Goal: Task Accomplishment & Management: Manage account settings

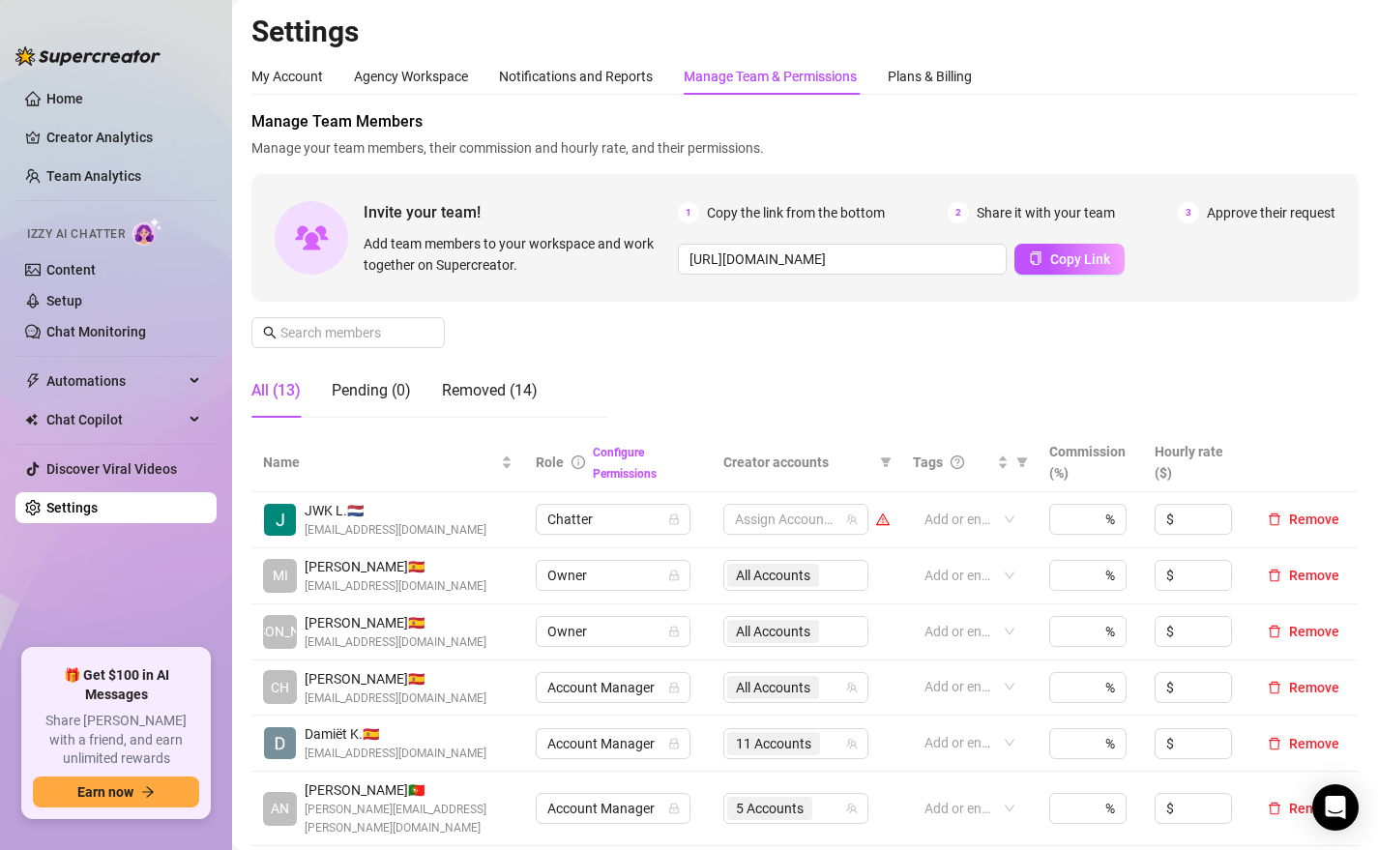
scroll to position [332, 0]
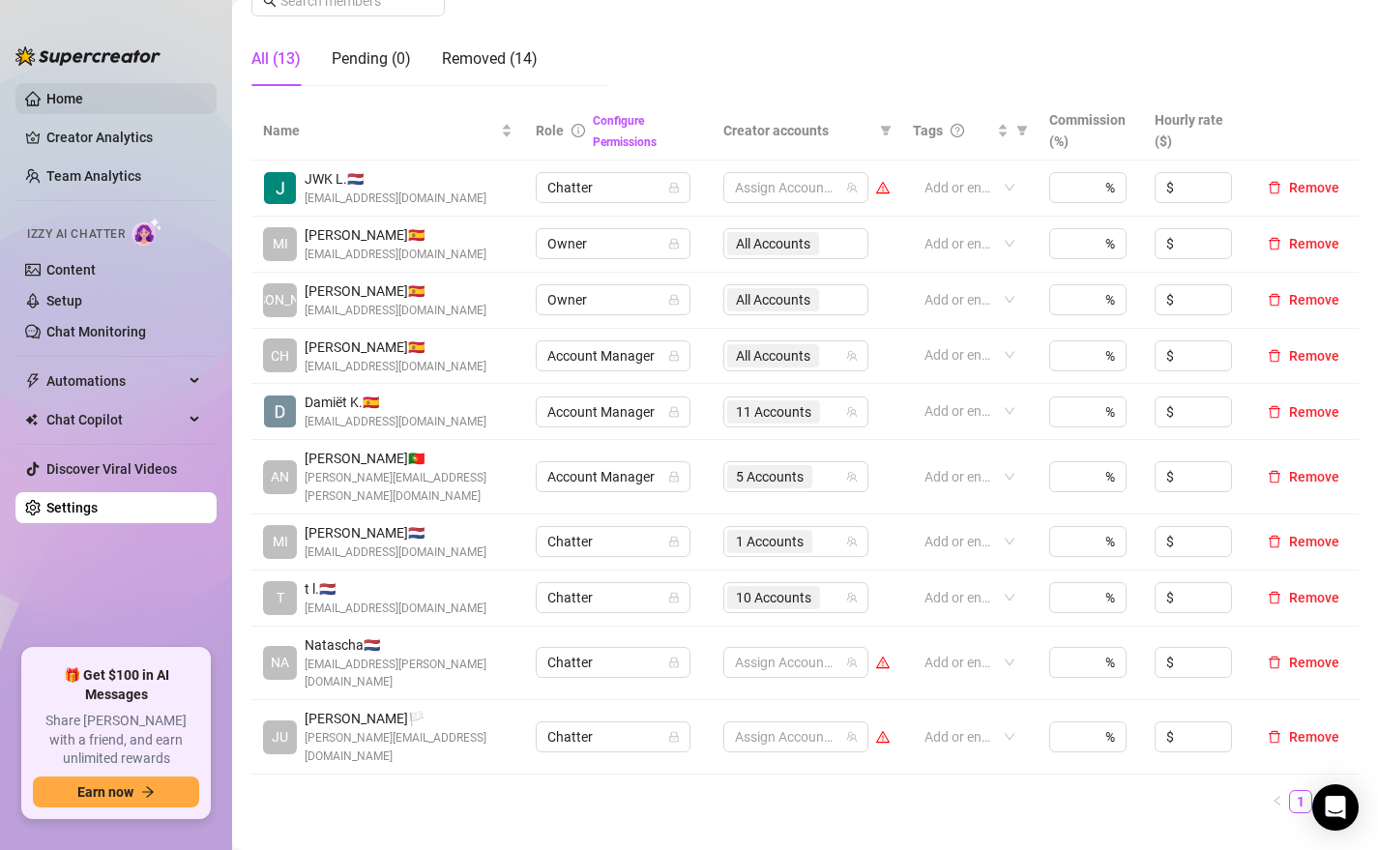
click at [75, 97] on link "Home" at bounding box center [64, 98] width 37 height 15
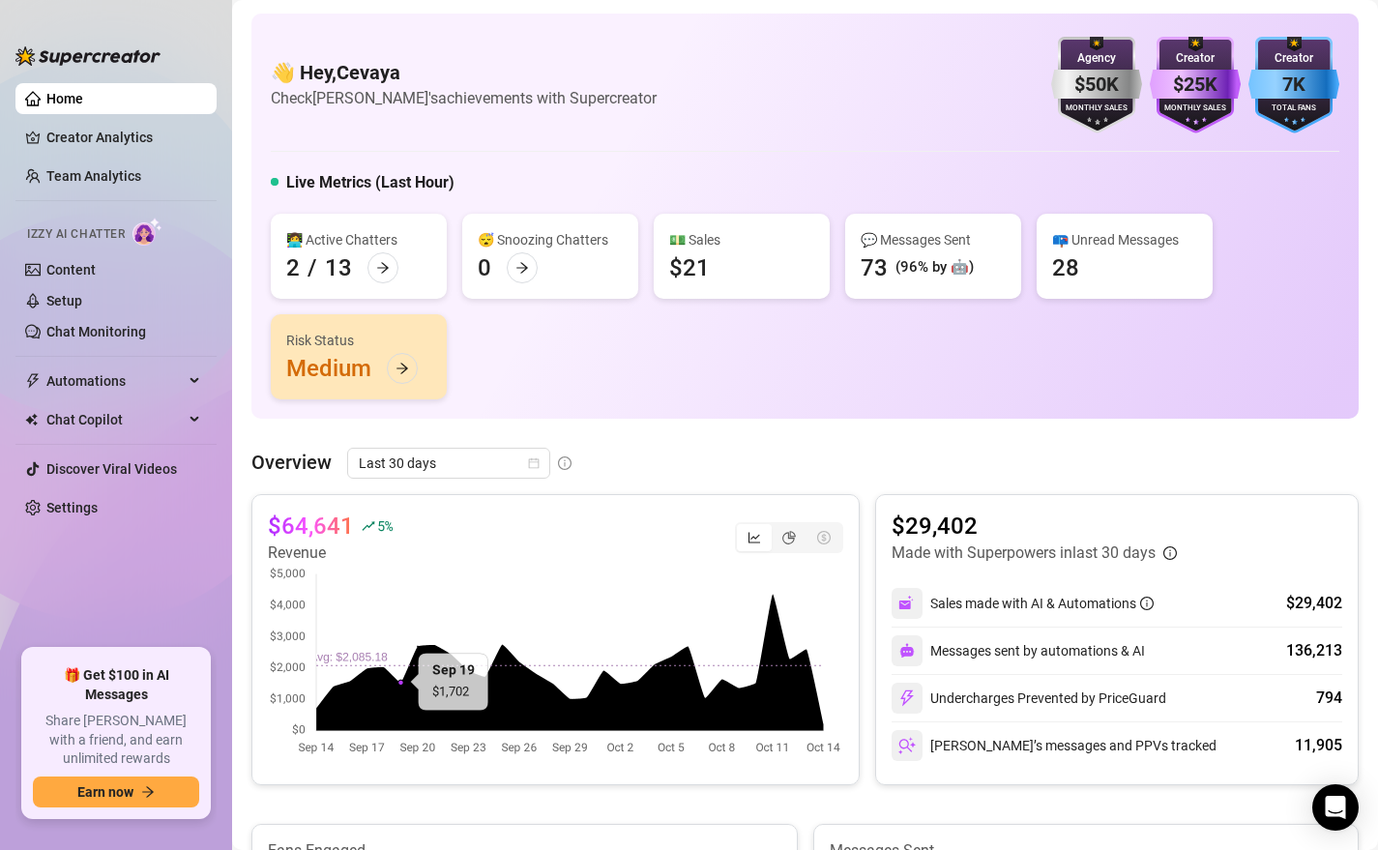
drag, startPoint x: 1030, startPoint y: 17, endPoint x: 1073, endPoint y: 68, distance: 66.5
click at [1094, 74] on div "👋 Hey, Cevaya Check Cevaya's achievements with Supercreator $50K Agency Monthly…" at bounding box center [804, 216] width 1107 height 405
click at [102, 137] on link "Creator Analytics" at bounding box center [123, 137] width 155 height 31
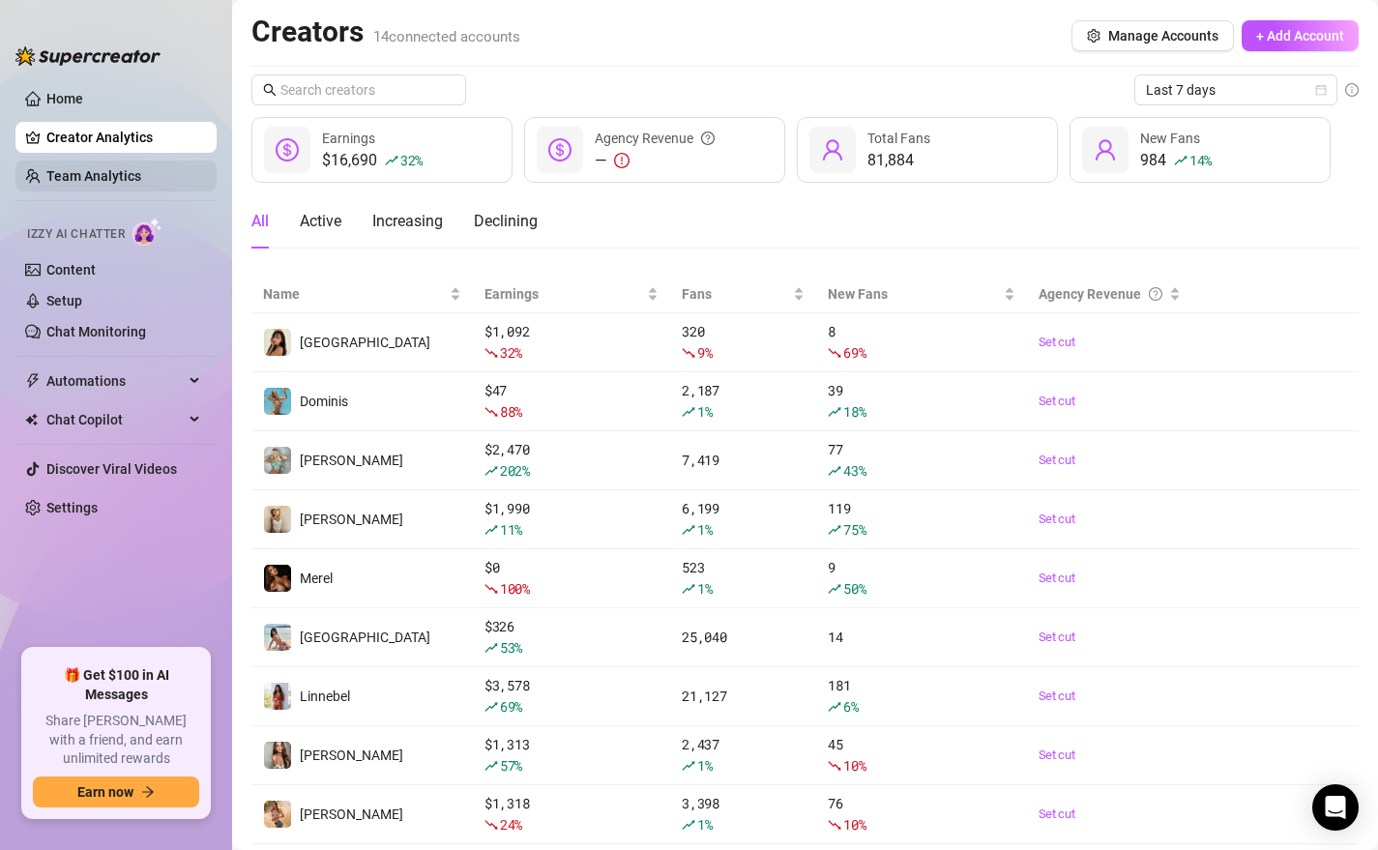
click at [97, 168] on link "Team Analytics" at bounding box center [93, 175] width 95 height 15
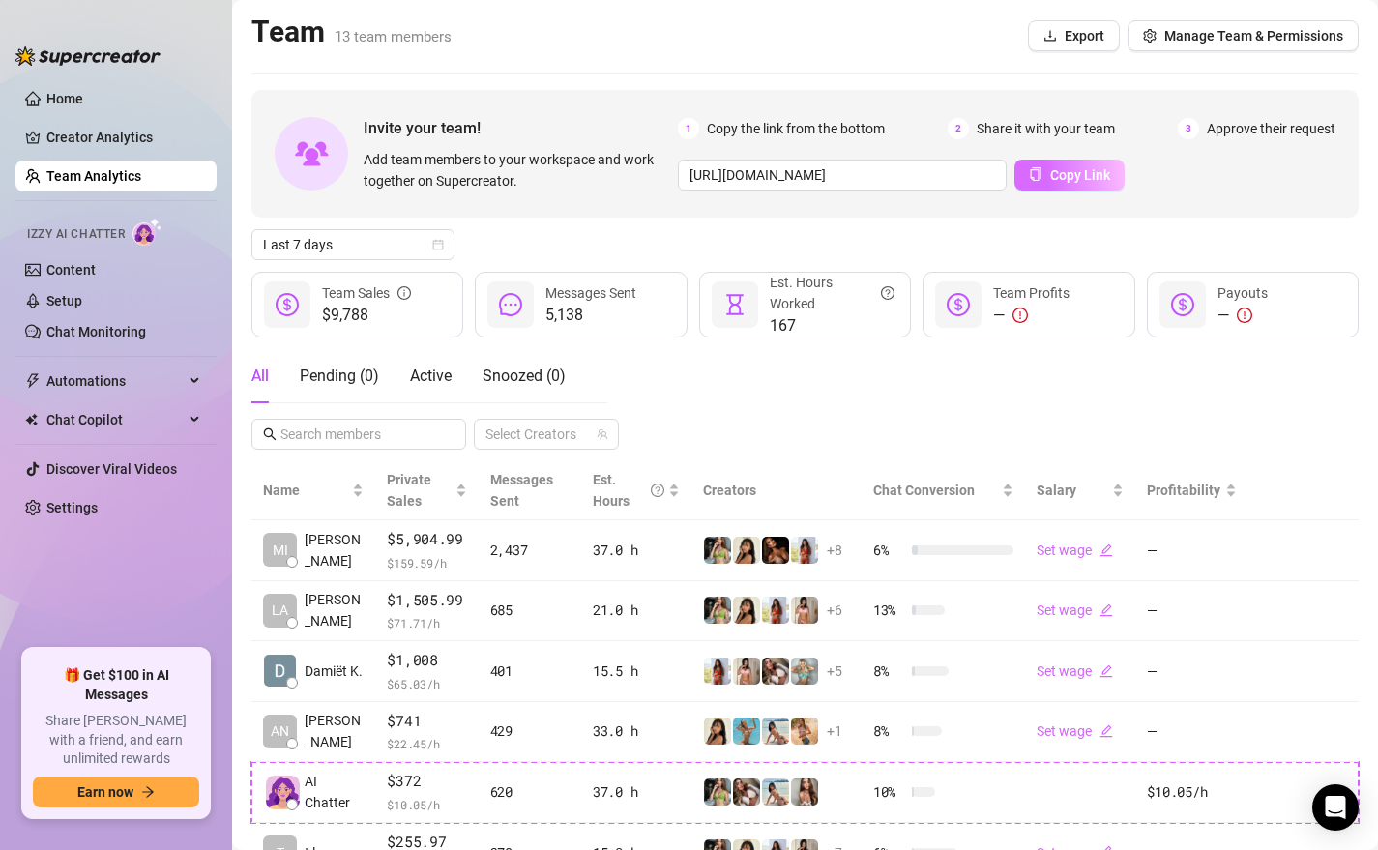
click at [1061, 176] on span "Copy Link" at bounding box center [1080, 174] width 60 height 15
click at [54, 100] on link "Home" at bounding box center [64, 98] width 37 height 15
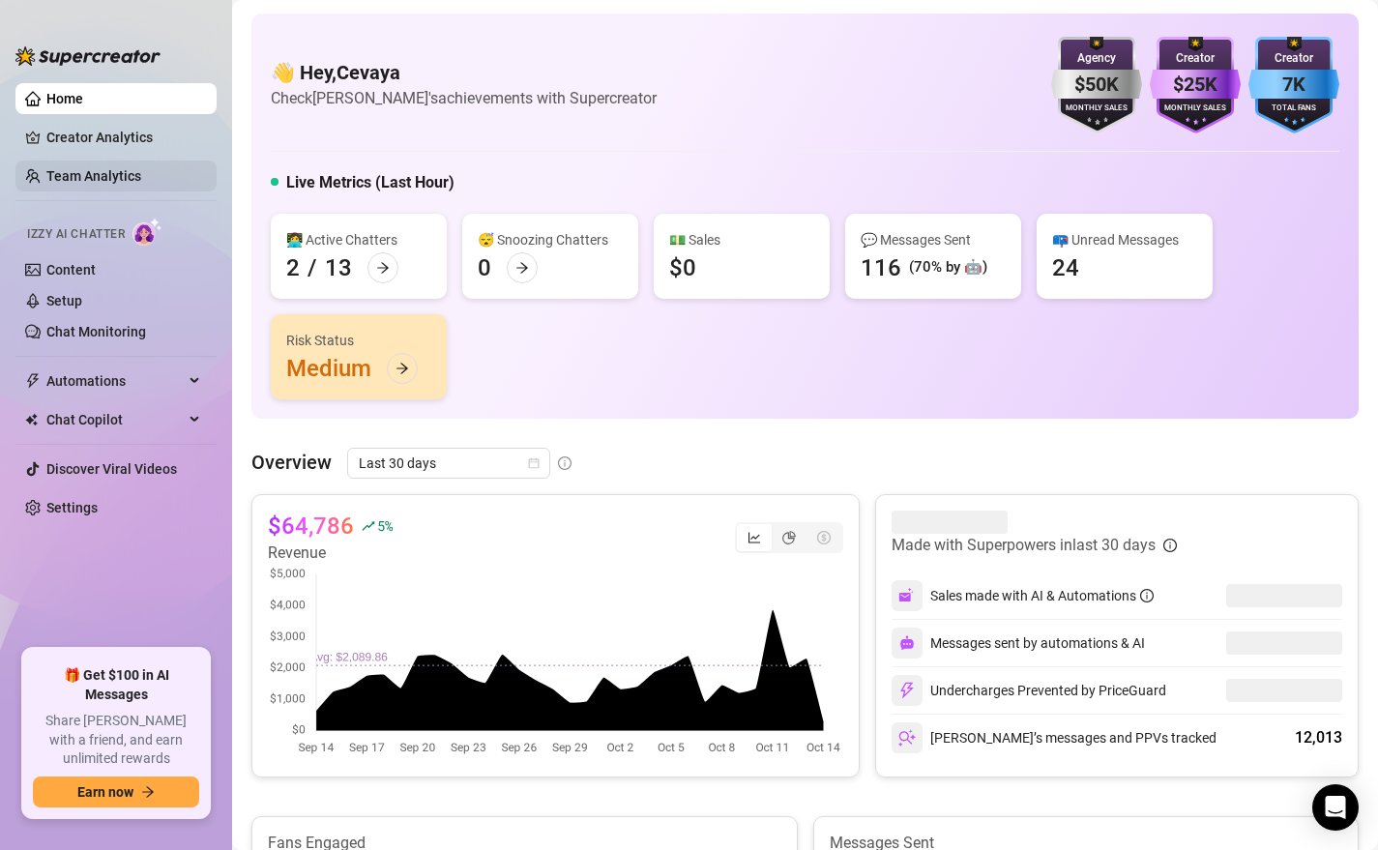
click at [112, 177] on link "Team Analytics" at bounding box center [93, 175] width 95 height 15
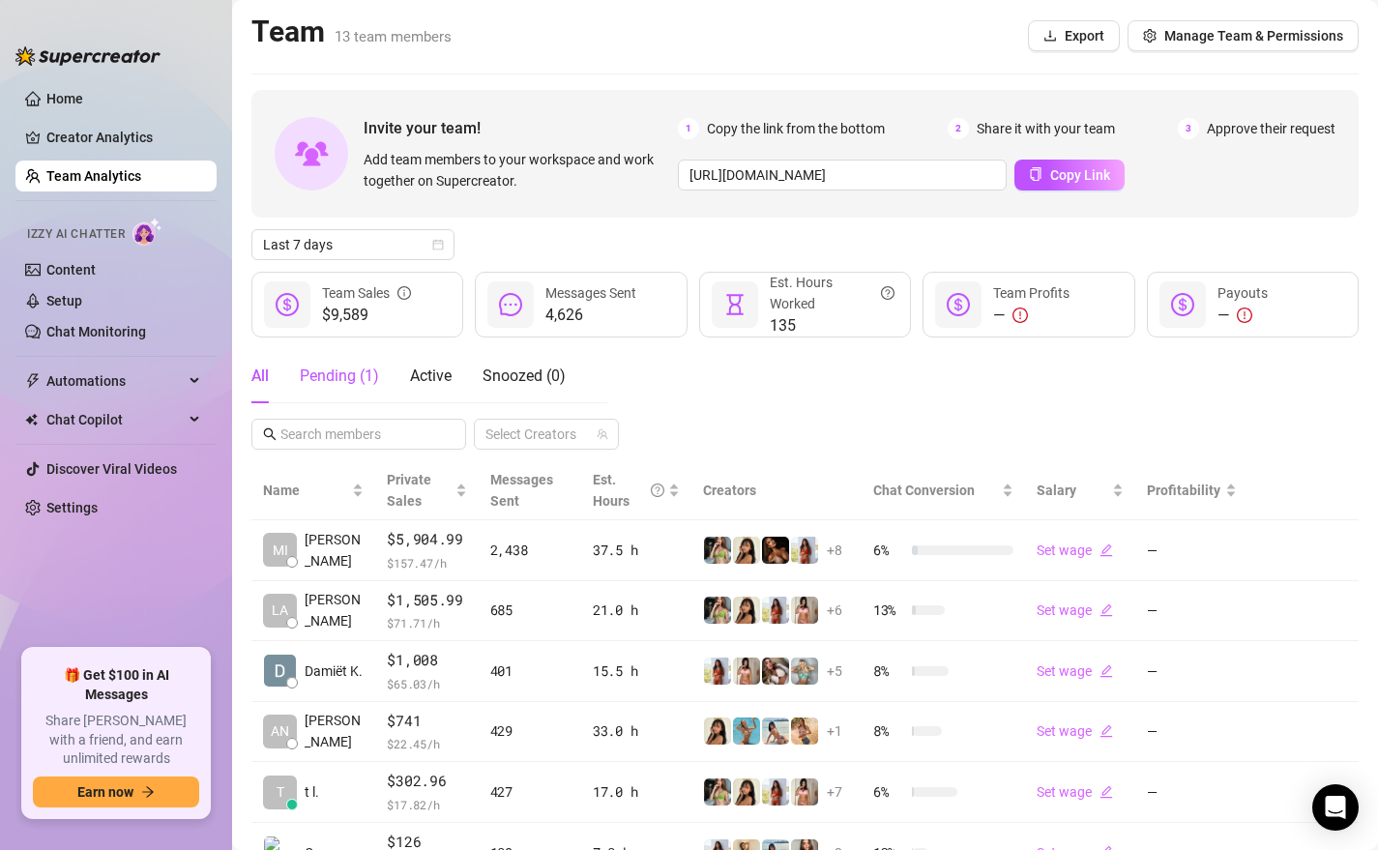
click at [348, 383] on div "Pending ( 1 )" at bounding box center [339, 375] width 79 height 23
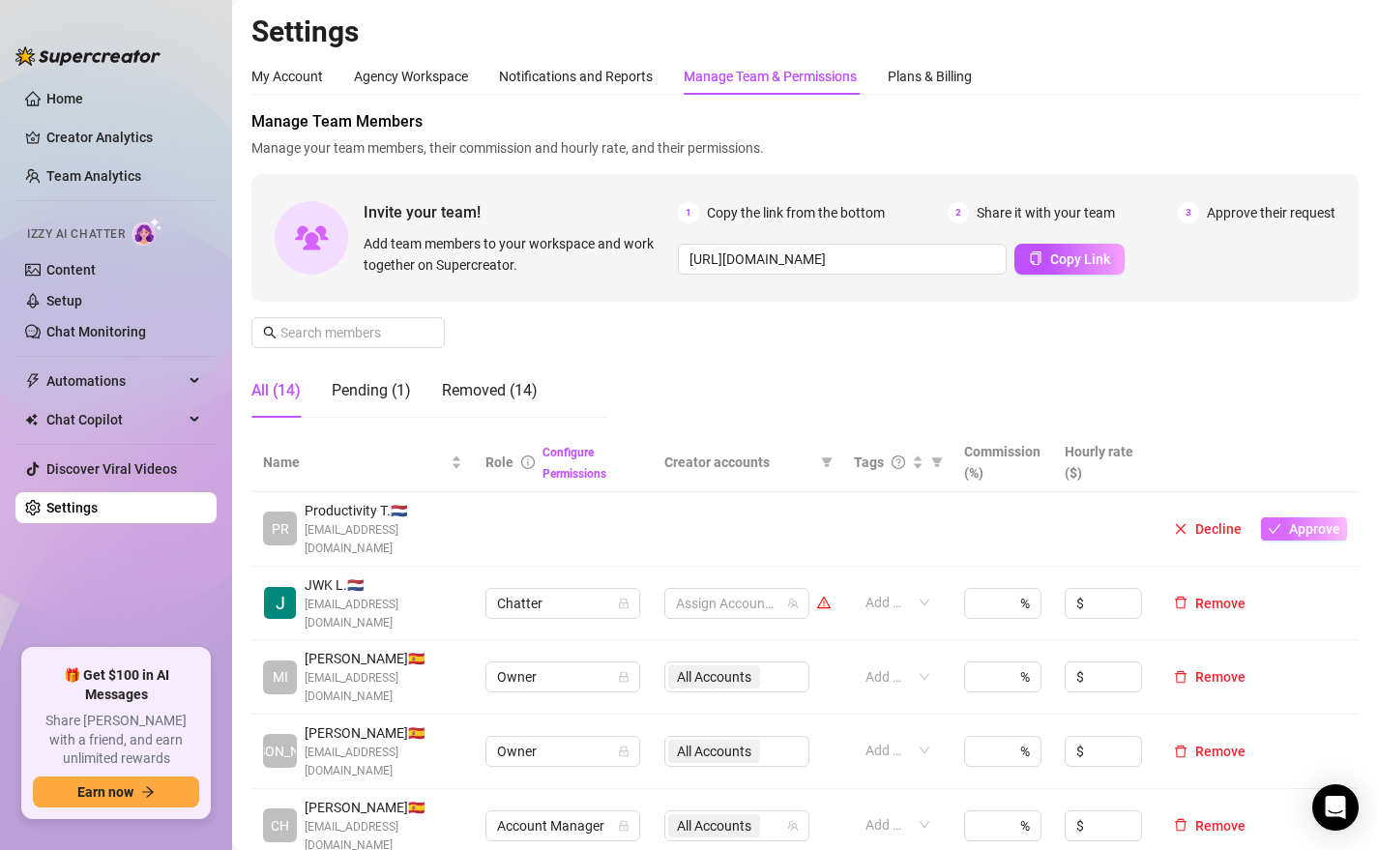
click at [1296, 524] on span "Approve" at bounding box center [1314, 528] width 51 height 15
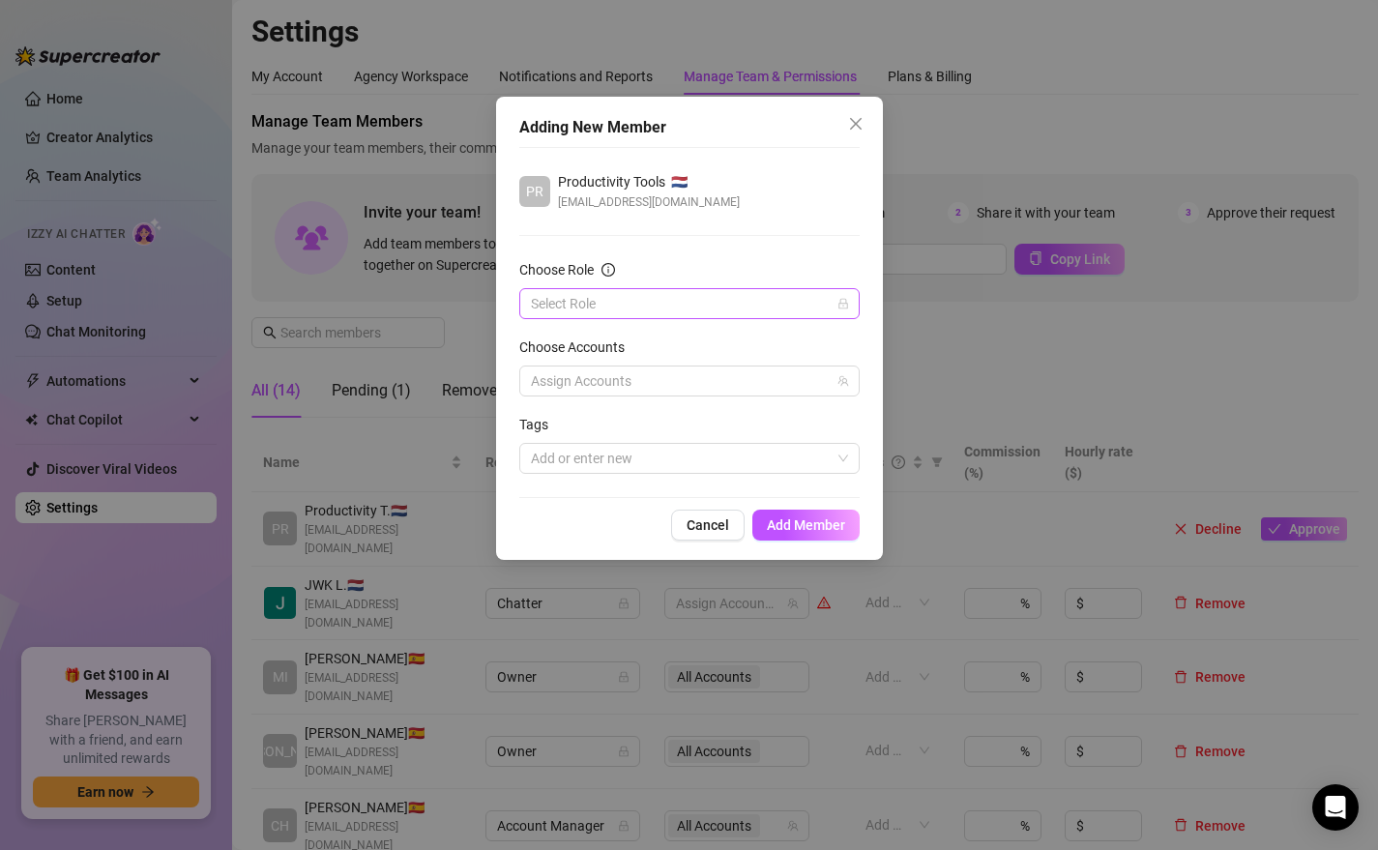
click at [664, 297] on input "Choose Role" at bounding box center [681, 303] width 300 height 29
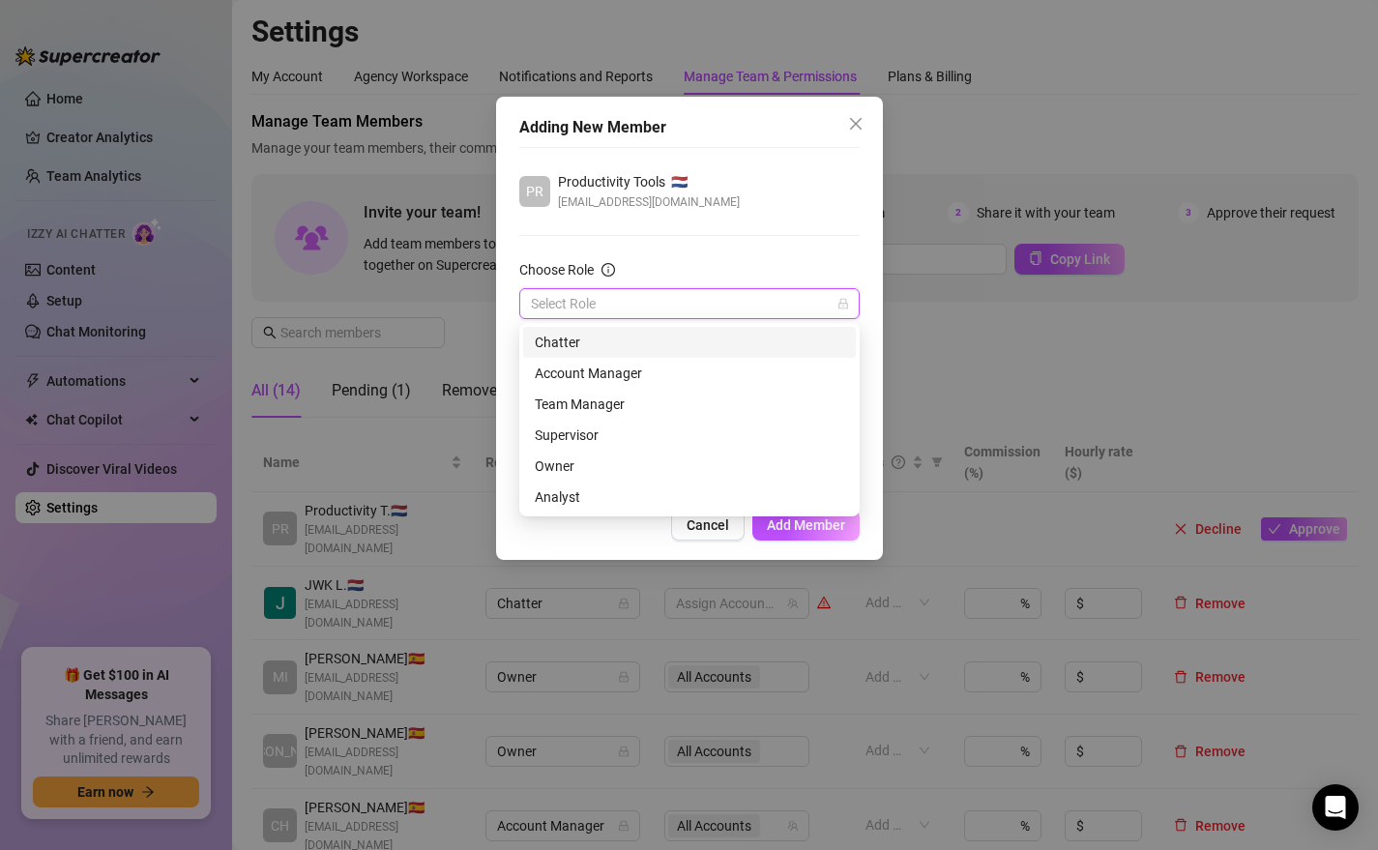
click at [576, 344] on div "Chatter" at bounding box center [689, 342] width 309 height 21
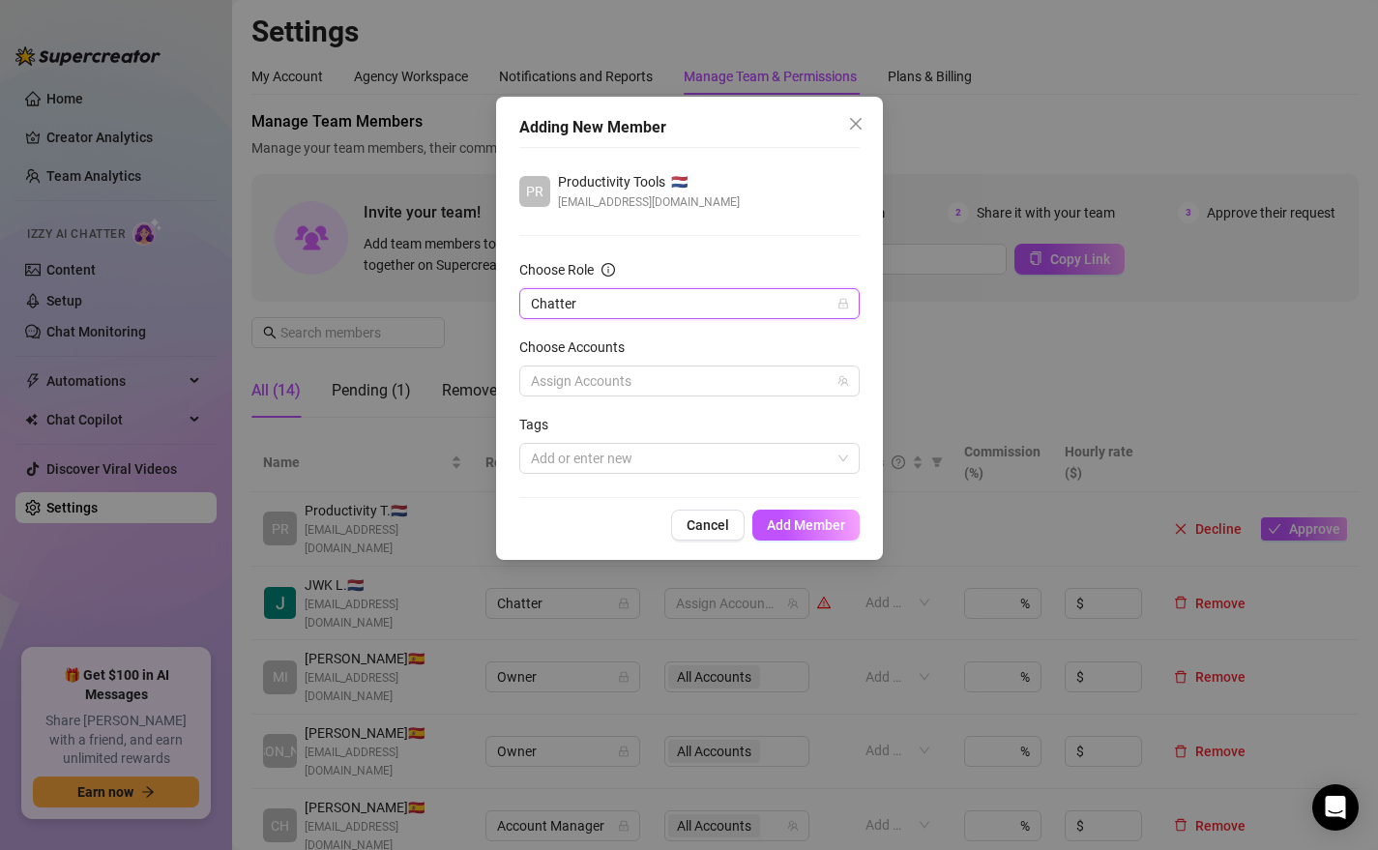
click at [597, 309] on span "Chatter" at bounding box center [689, 303] width 317 height 29
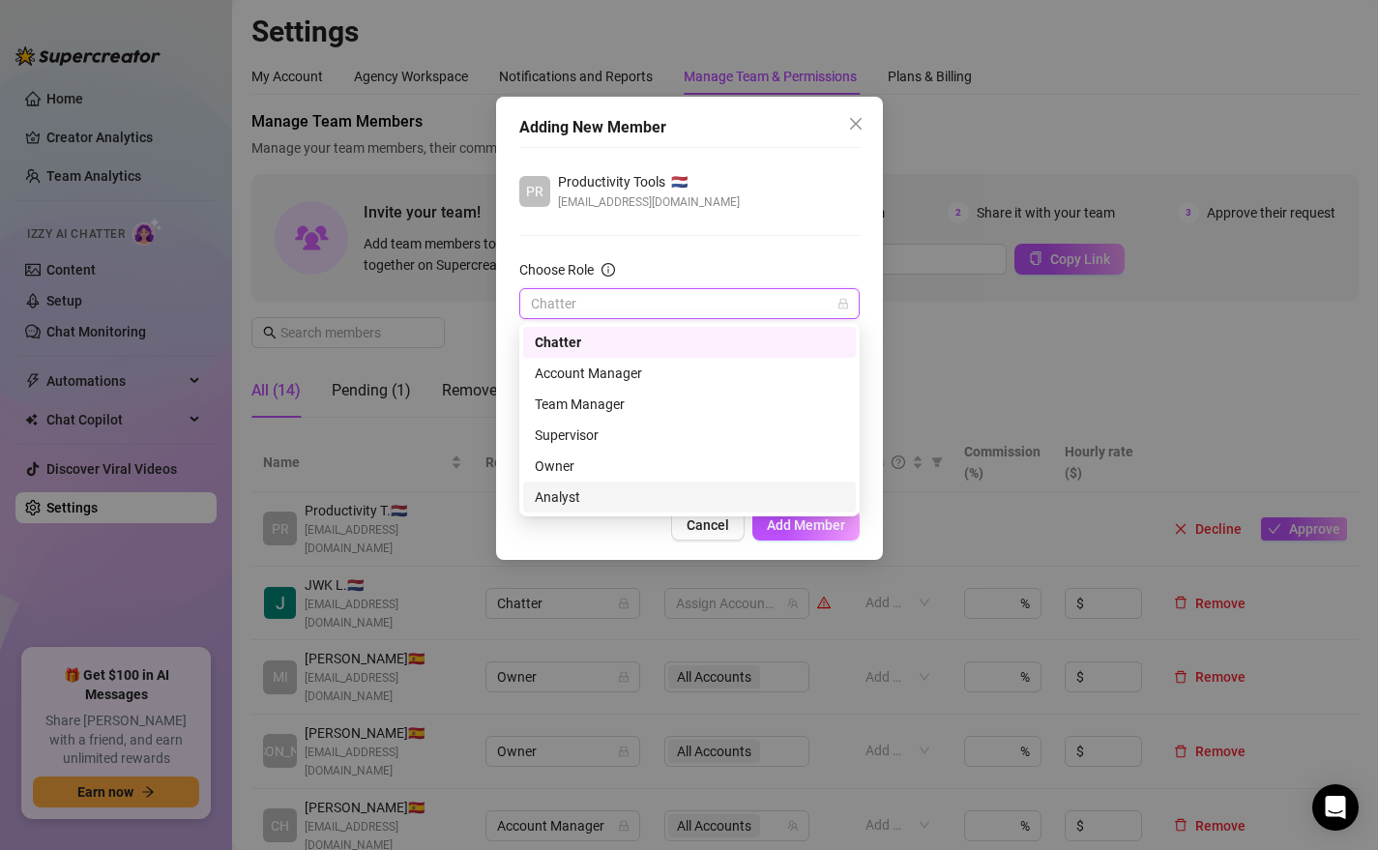
click at [586, 484] on div "Analyst" at bounding box center [689, 496] width 333 height 31
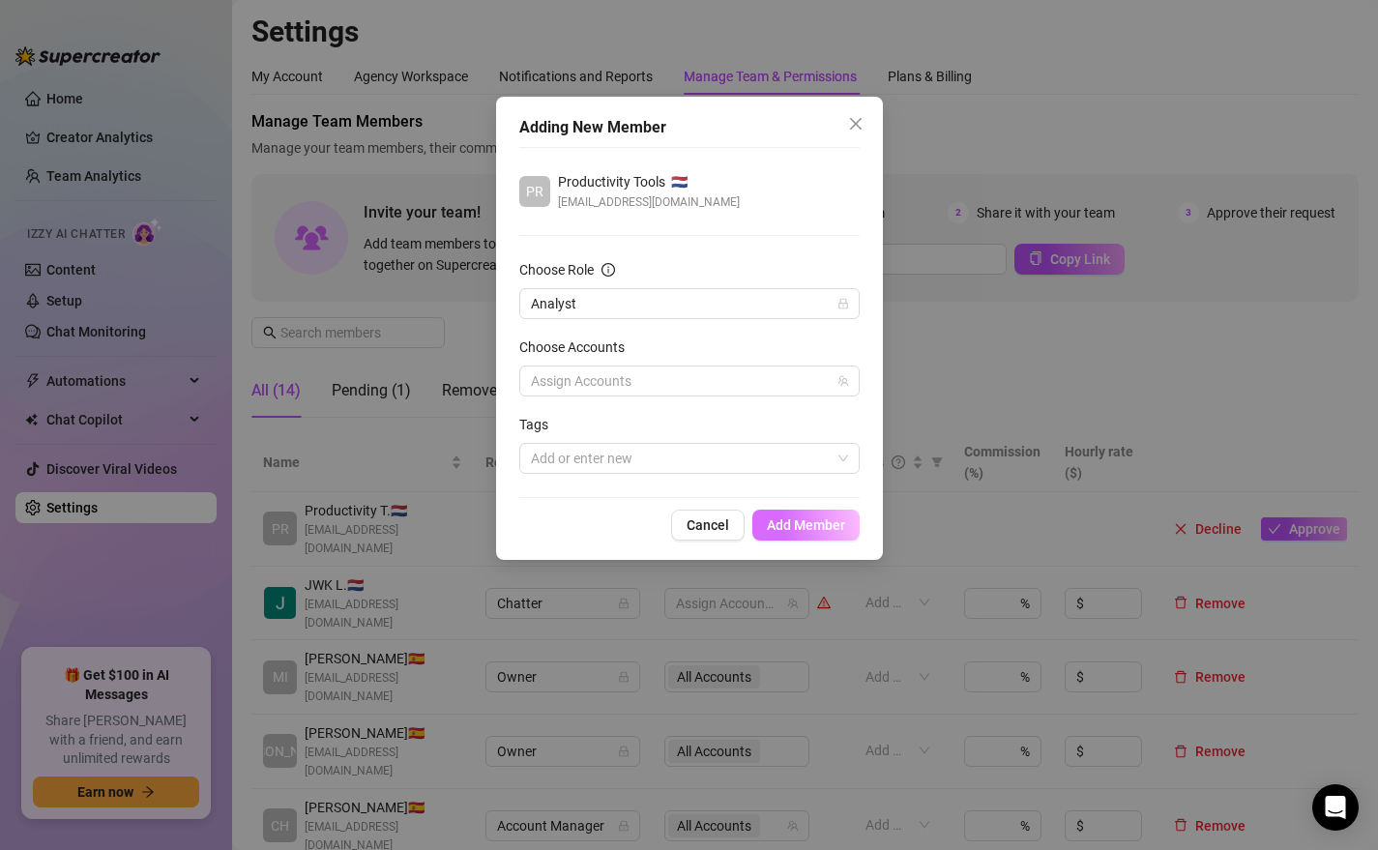
click at [793, 532] on span "Add Member" at bounding box center [806, 524] width 78 height 15
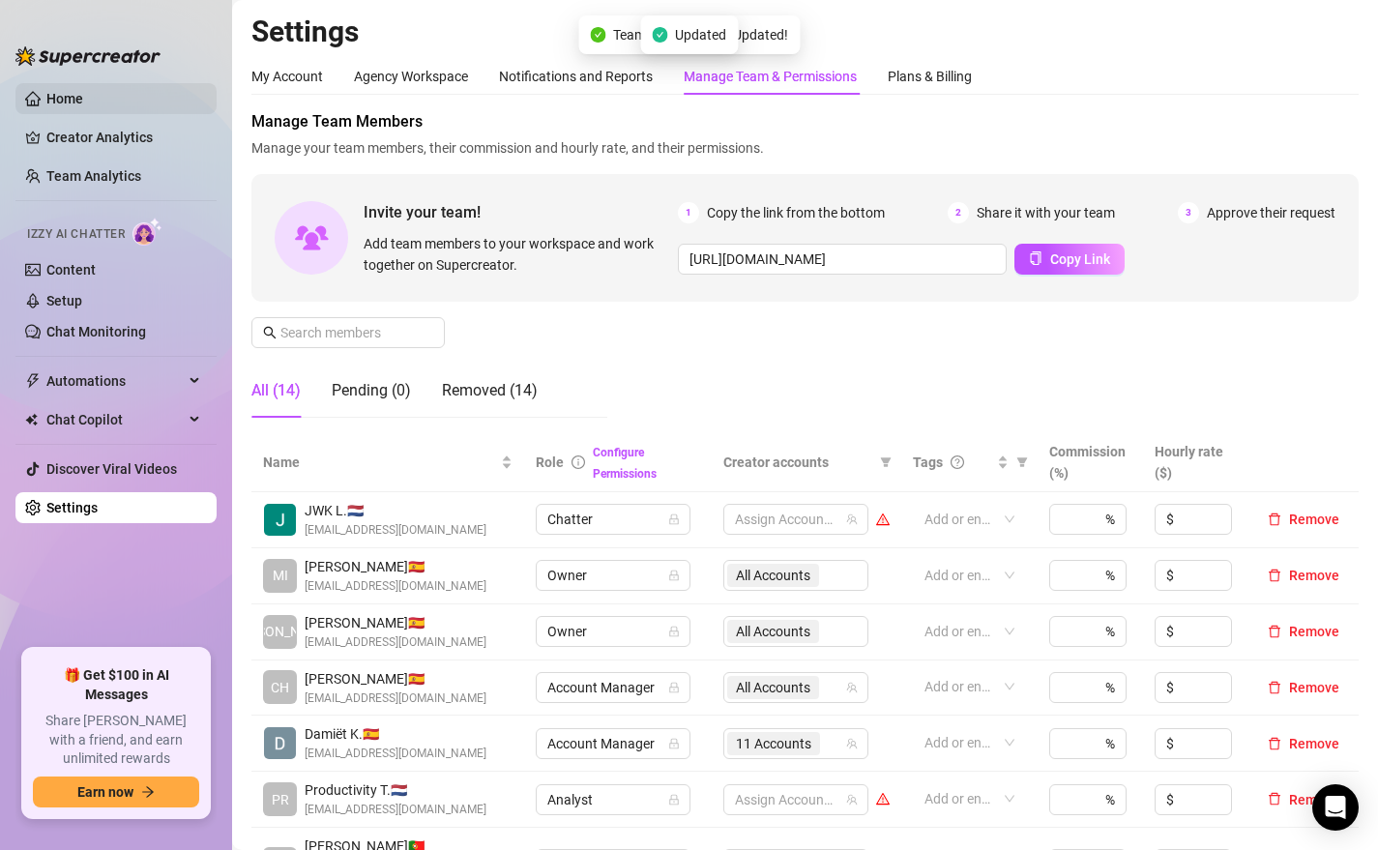
click at [76, 96] on link "Home" at bounding box center [64, 98] width 37 height 15
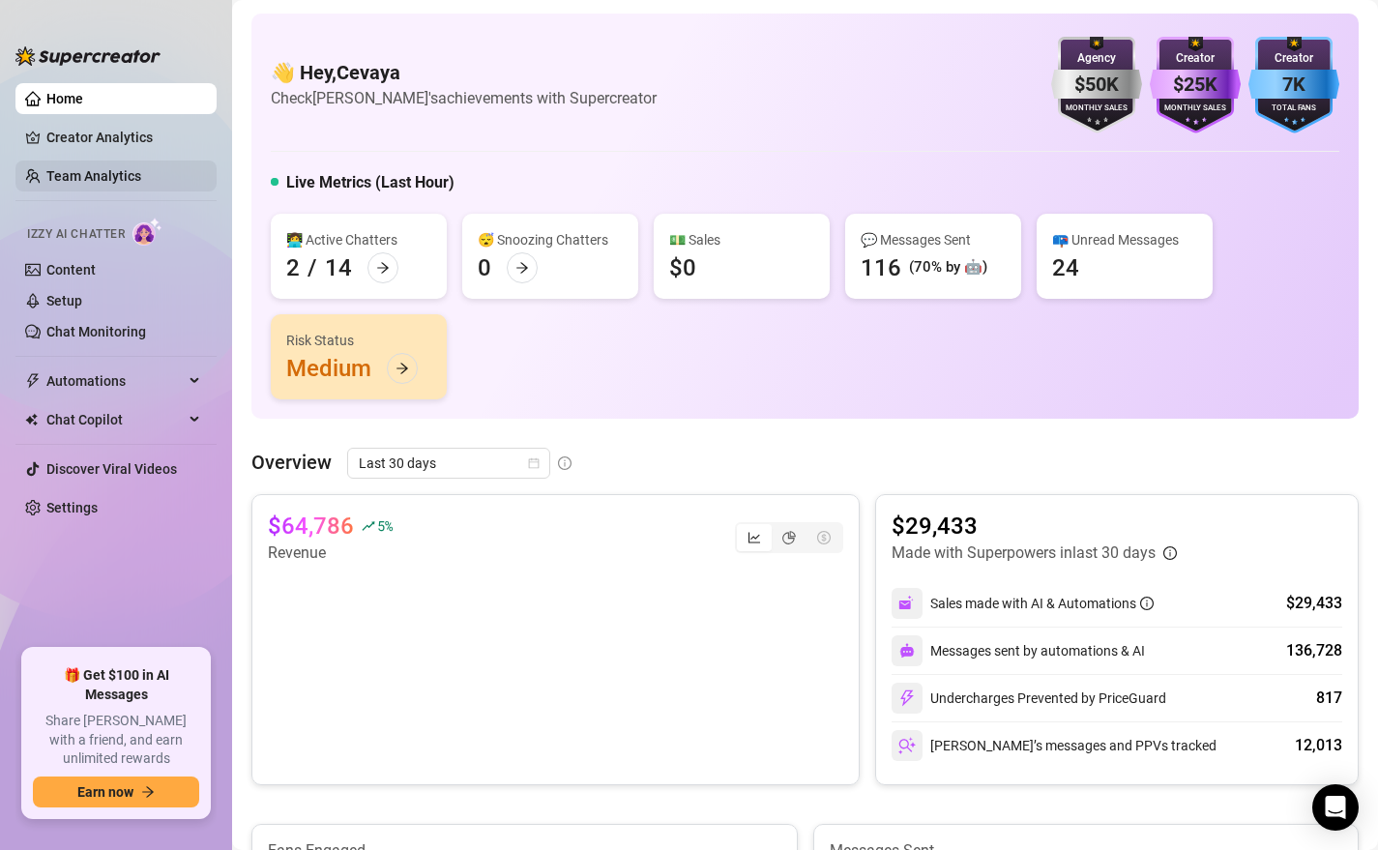
click at [94, 175] on link "Team Analytics" at bounding box center [93, 175] width 95 height 15
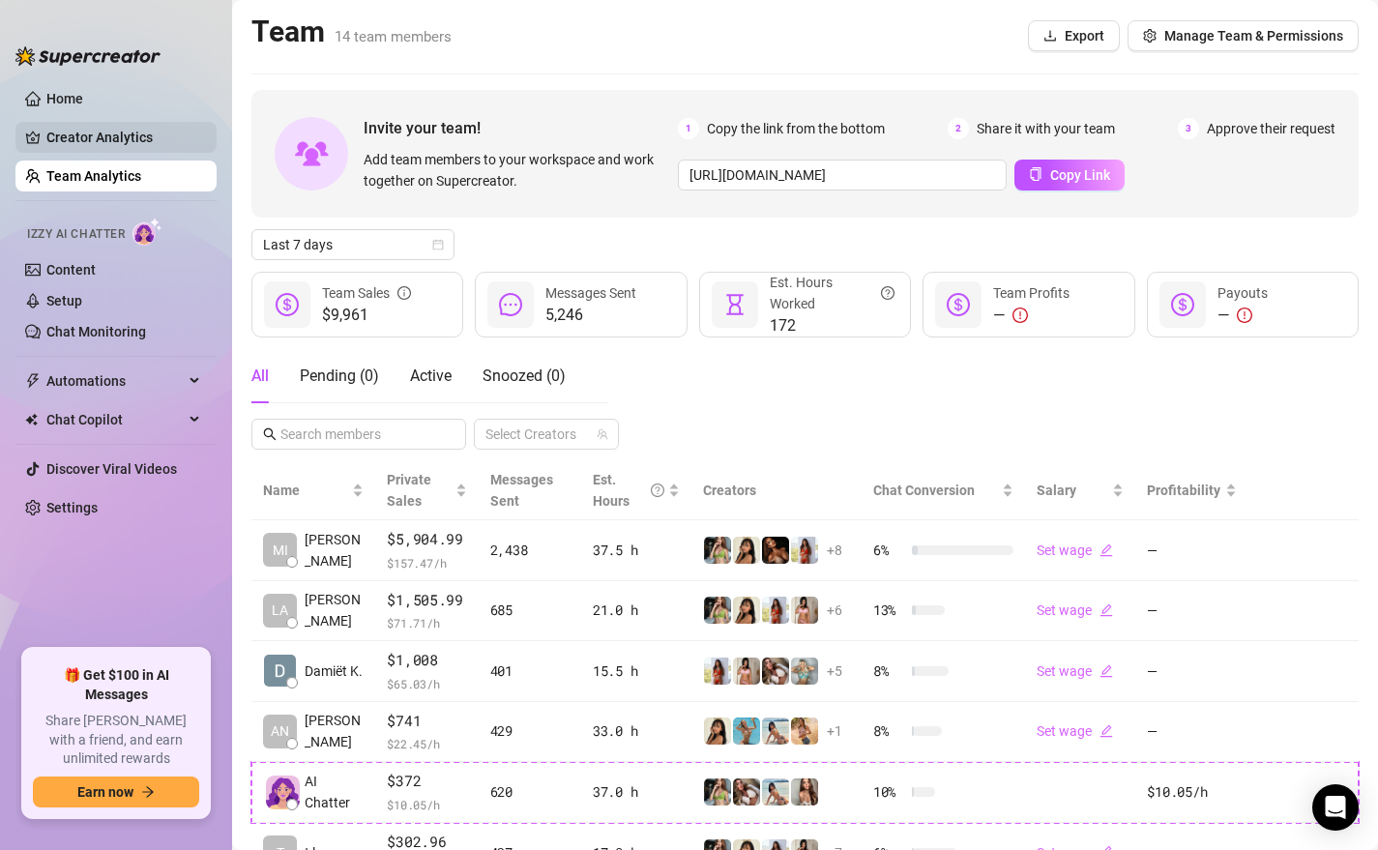
click at [102, 141] on link "Creator Analytics" at bounding box center [123, 137] width 155 height 31
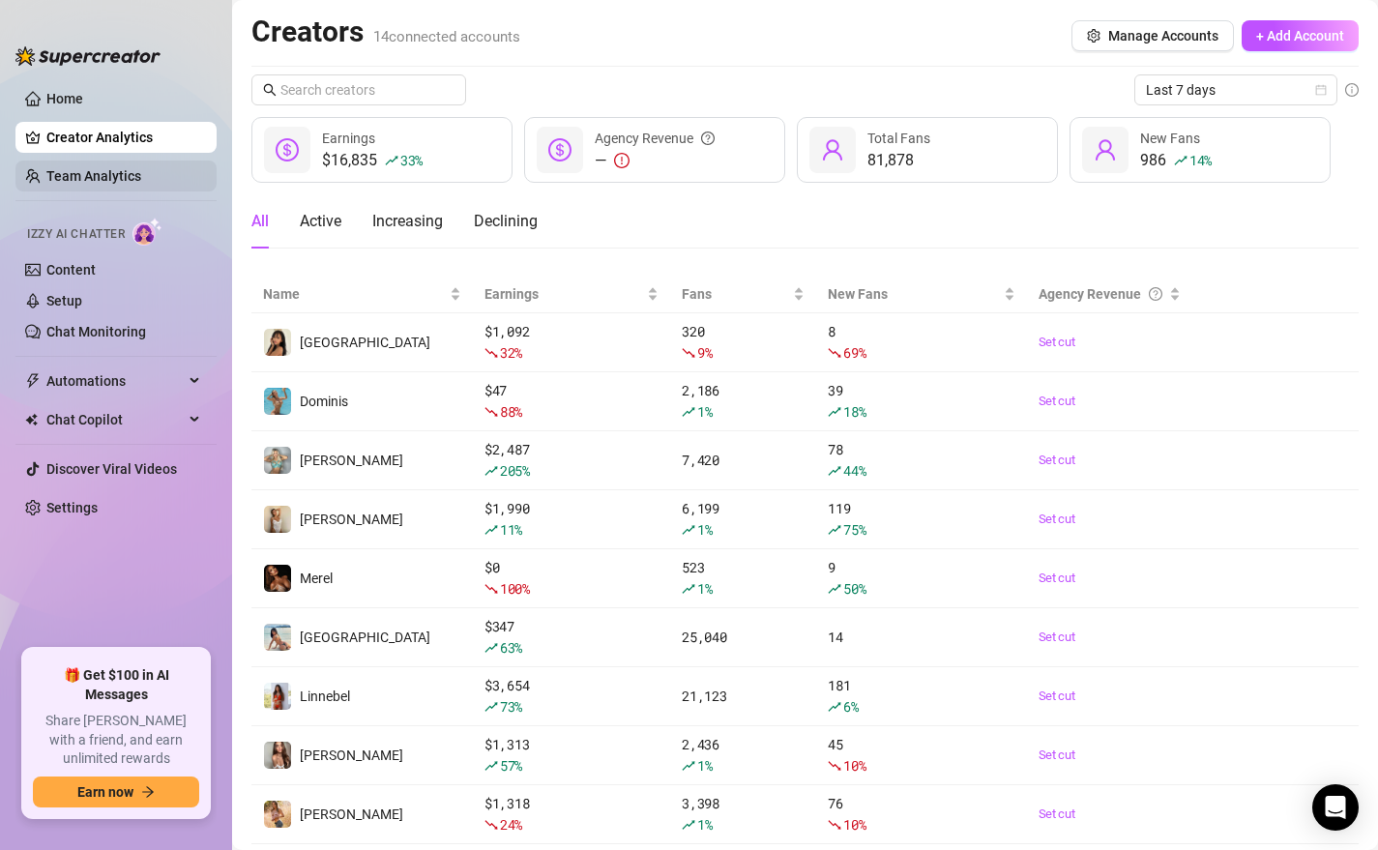
click at [104, 169] on link "Team Analytics" at bounding box center [93, 175] width 95 height 15
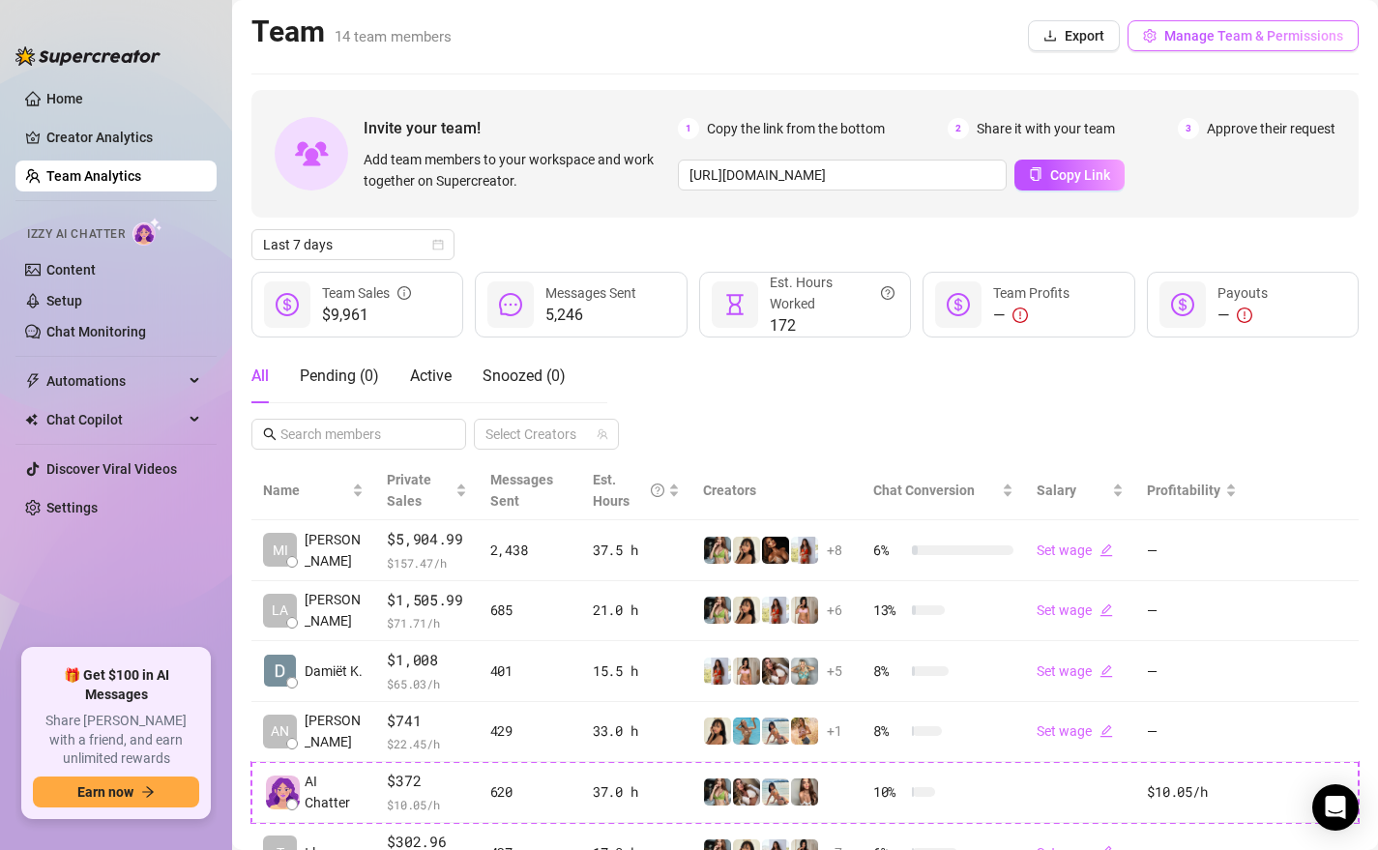
click at [1282, 42] on span "Manage Team & Permissions" at bounding box center [1253, 35] width 179 height 15
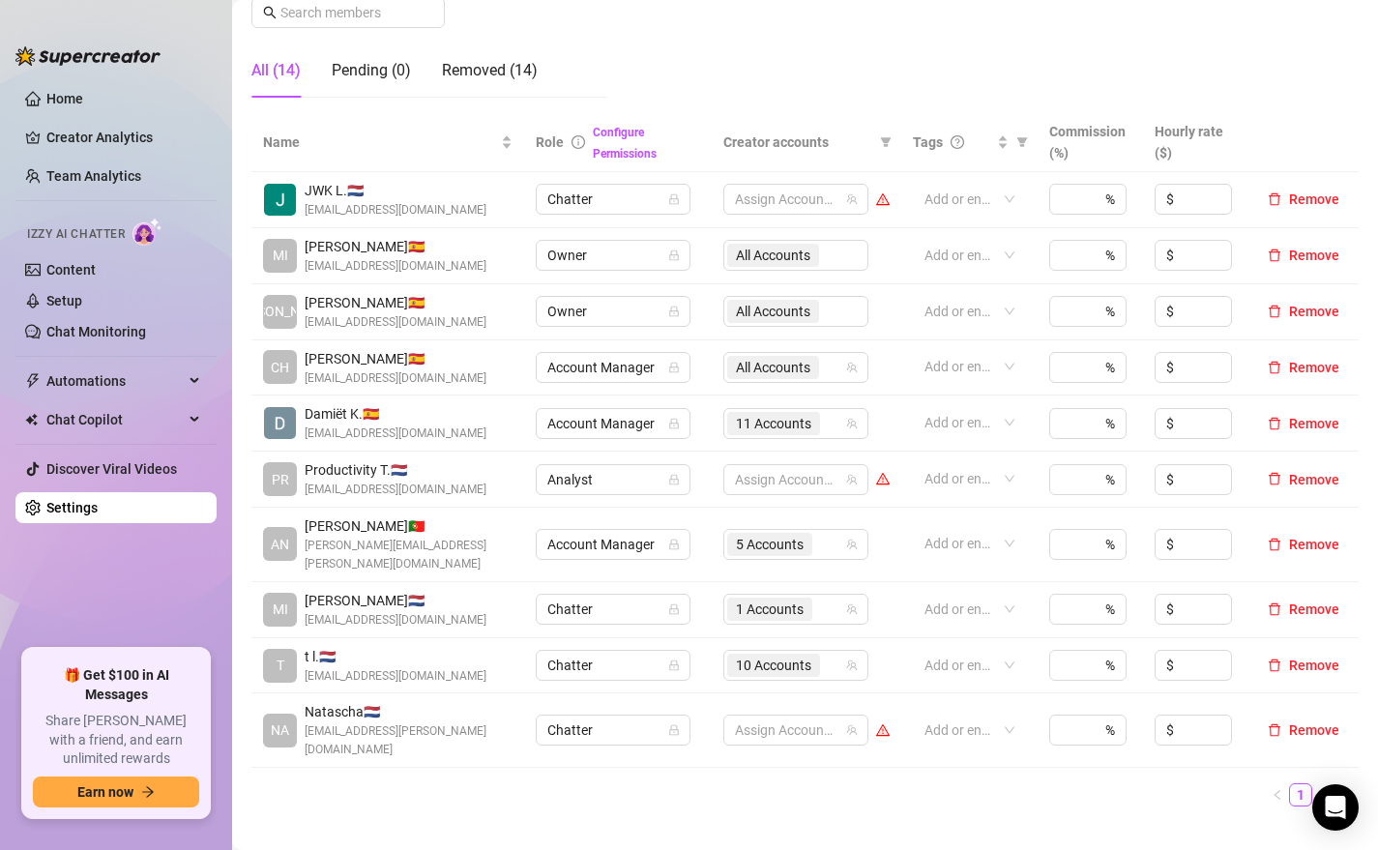
scroll to position [353, 0]
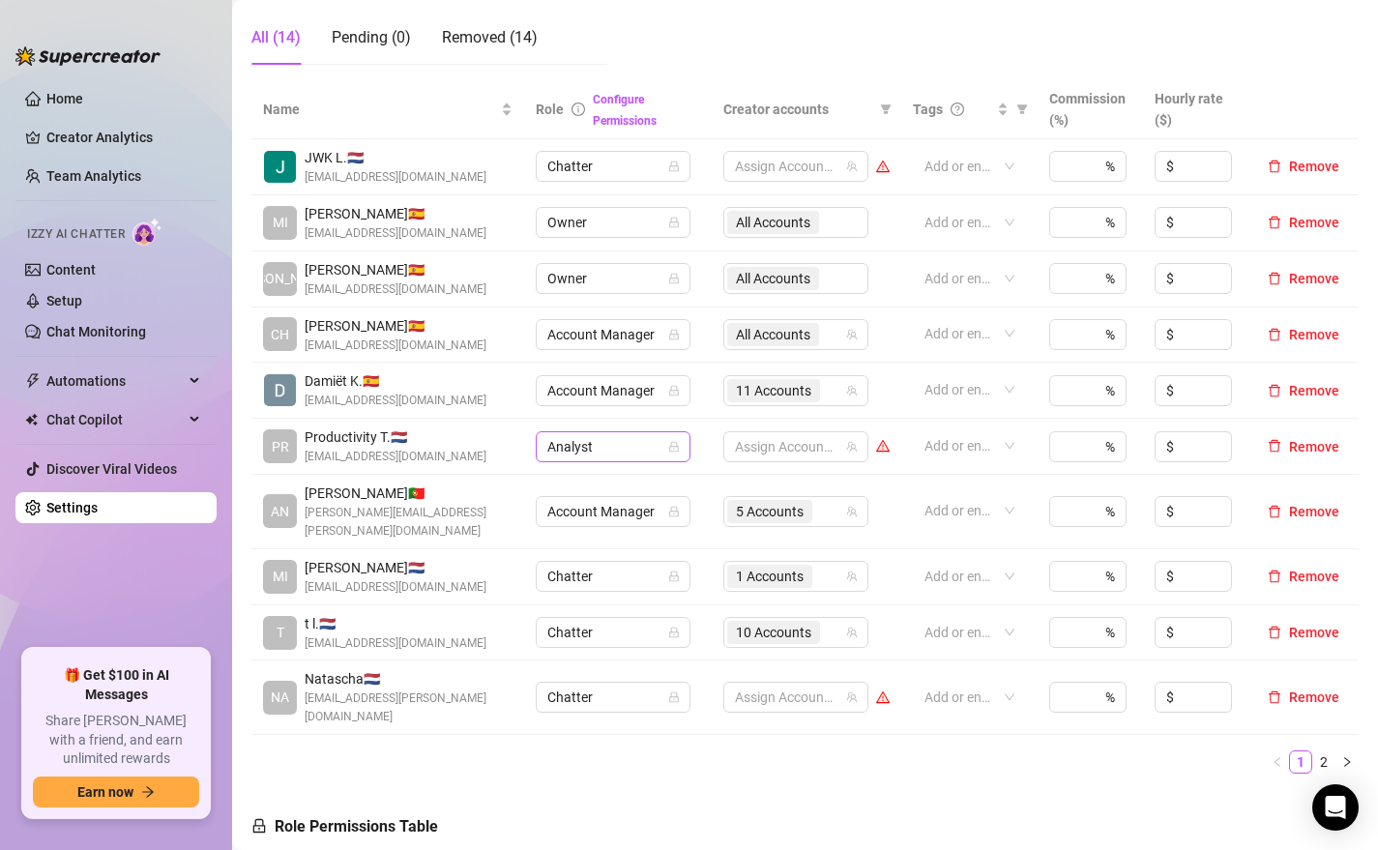
click at [633, 445] on span "Analyst" at bounding box center [612, 446] width 131 height 29
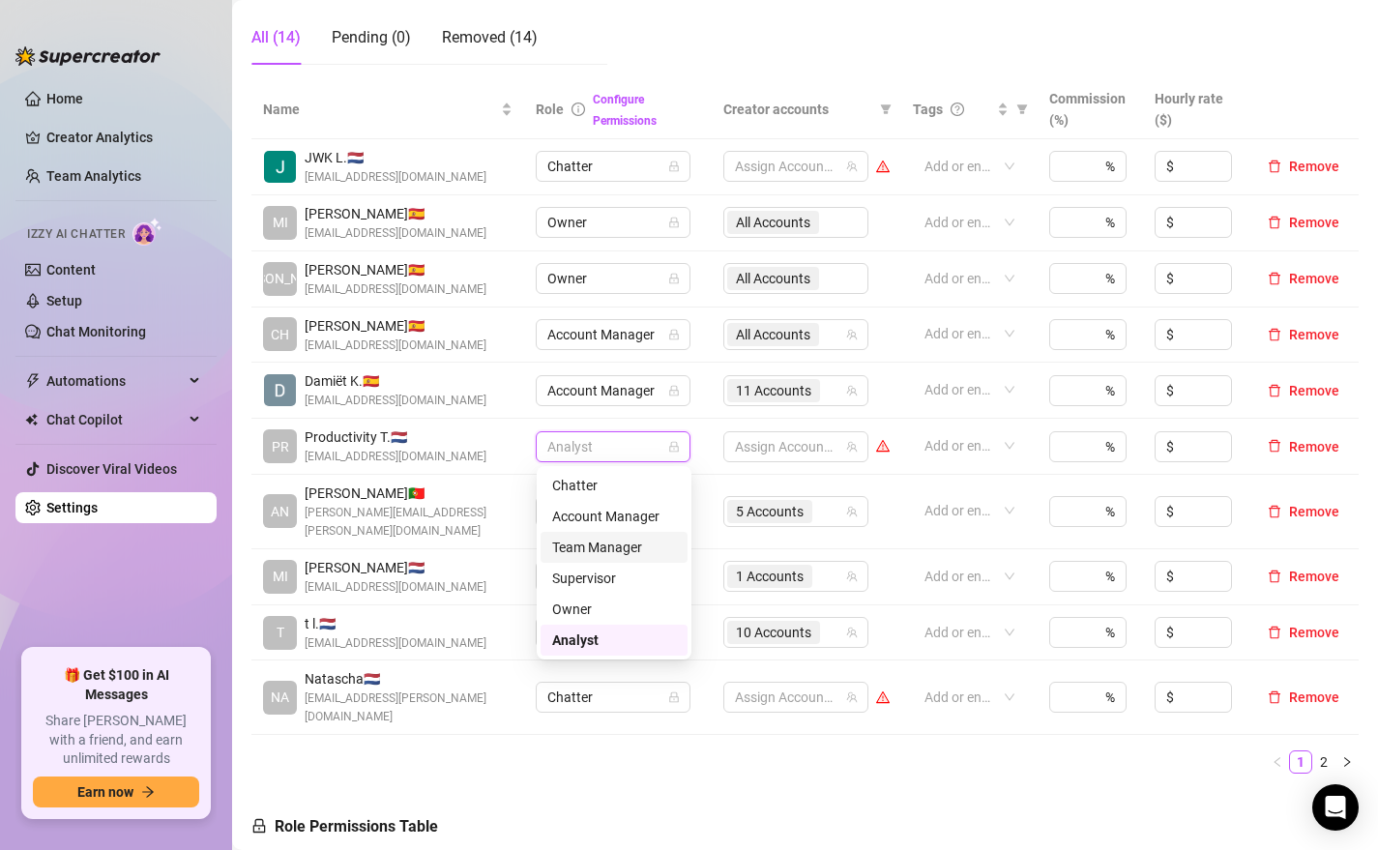
click at [622, 550] on div "Team Manager" at bounding box center [614, 547] width 124 height 21
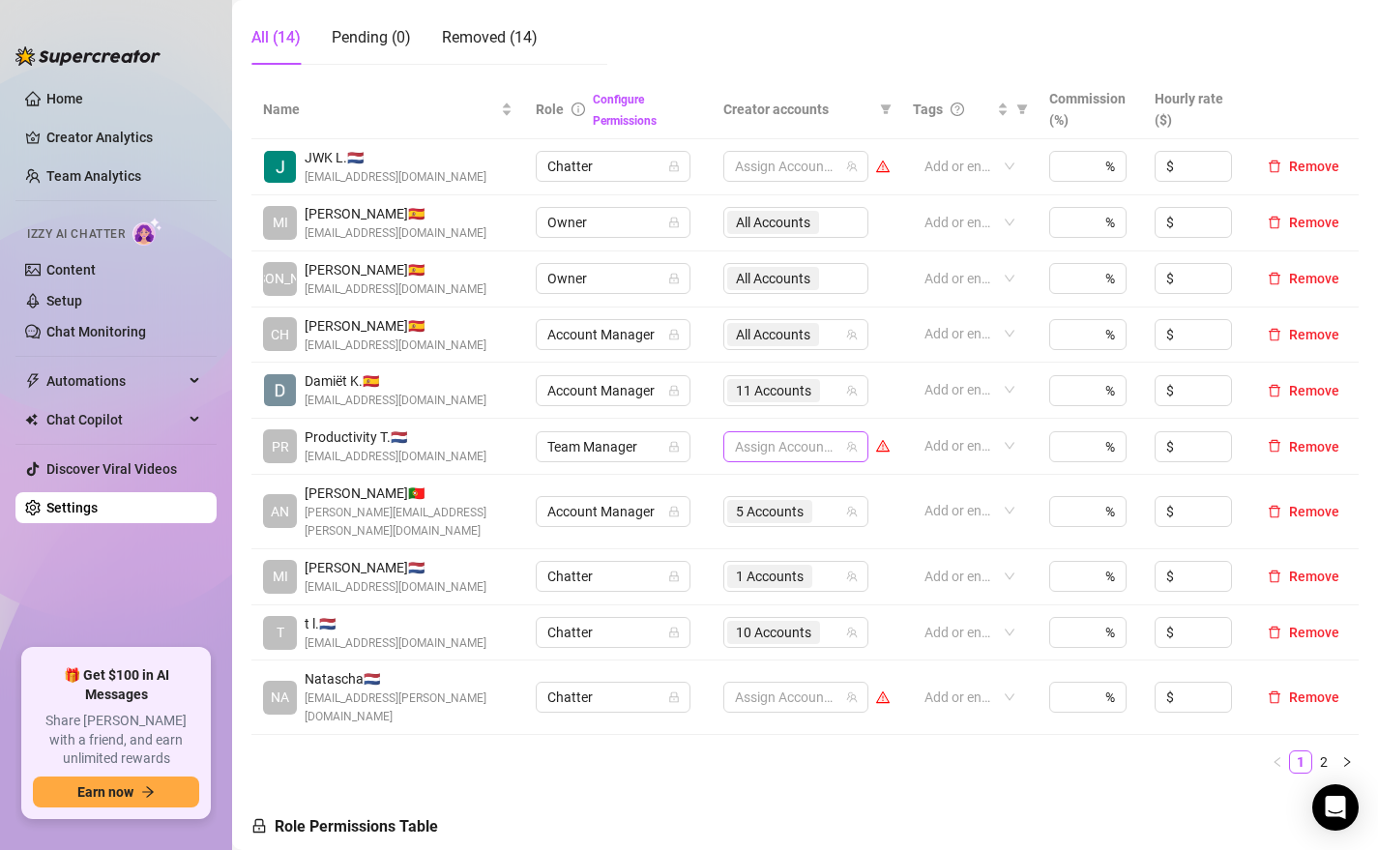
click at [811, 435] on div at bounding box center [785, 446] width 117 height 27
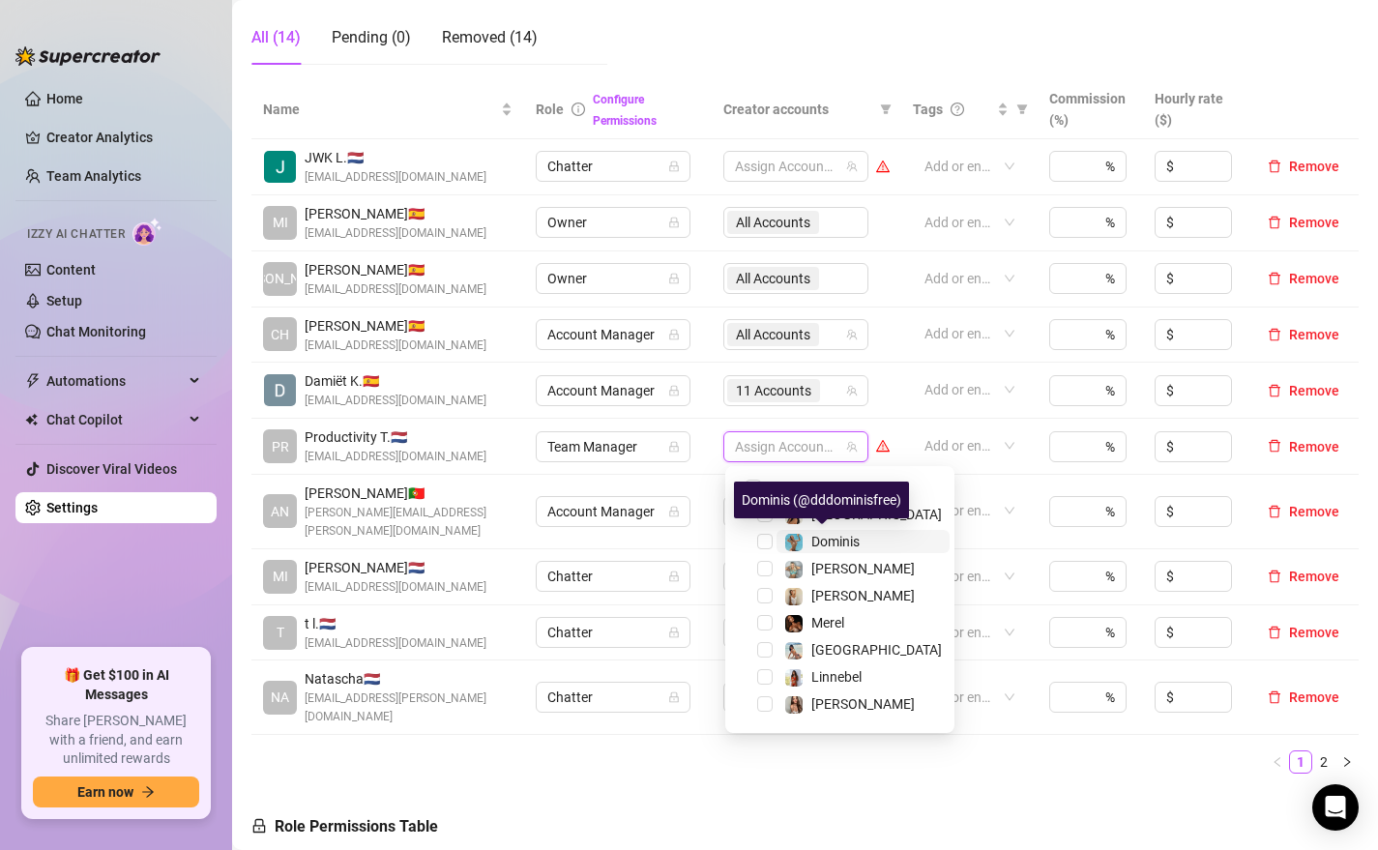
click at [827, 540] on span "Dominis" at bounding box center [835, 541] width 48 height 15
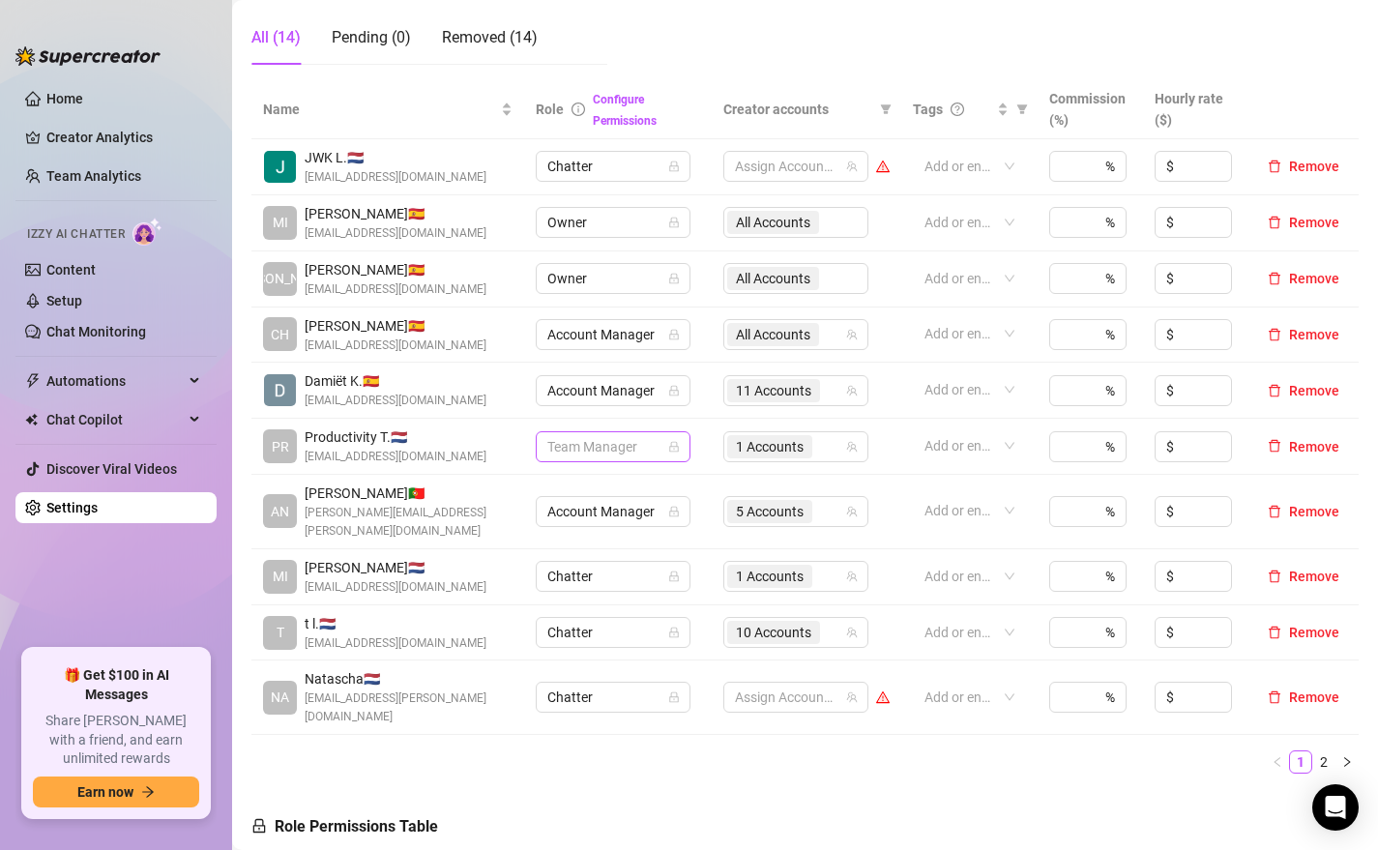
click at [630, 450] on span "Team Manager" at bounding box center [612, 446] width 131 height 29
click at [609, 513] on div "Account Manager" at bounding box center [614, 516] width 124 height 21
click at [585, 451] on span "Account Manager" at bounding box center [612, 446] width 131 height 29
click at [599, 572] on div "Supervisor" at bounding box center [614, 578] width 124 height 21
click at [815, 445] on div "All Accounts" at bounding box center [795, 446] width 145 height 31
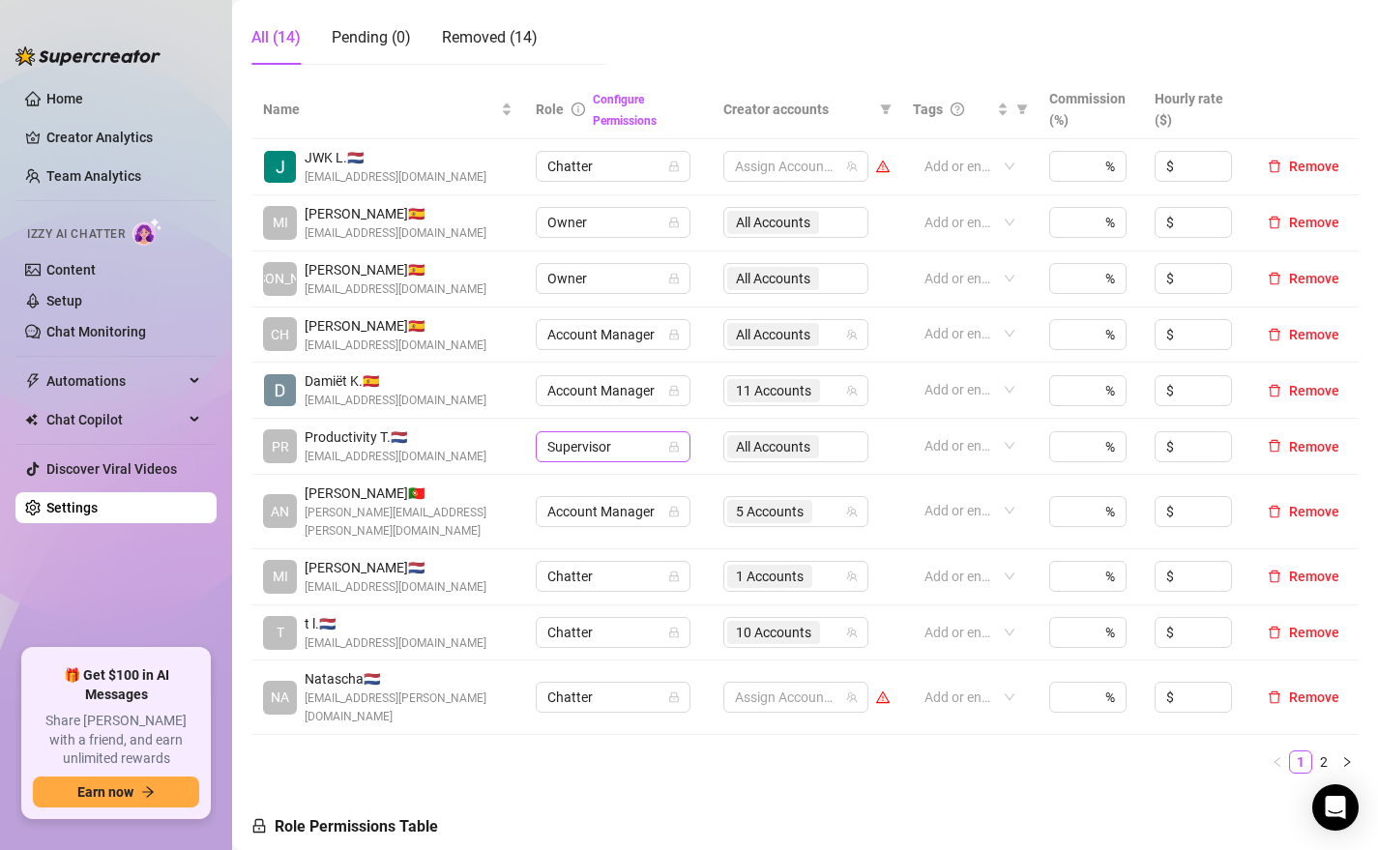
click at [642, 456] on span "Supervisor" at bounding box center [612, 446] width 131 height 29
click at [630, 512] on div "Account Manager" at bounding box center [614, 516] width 124 height 21
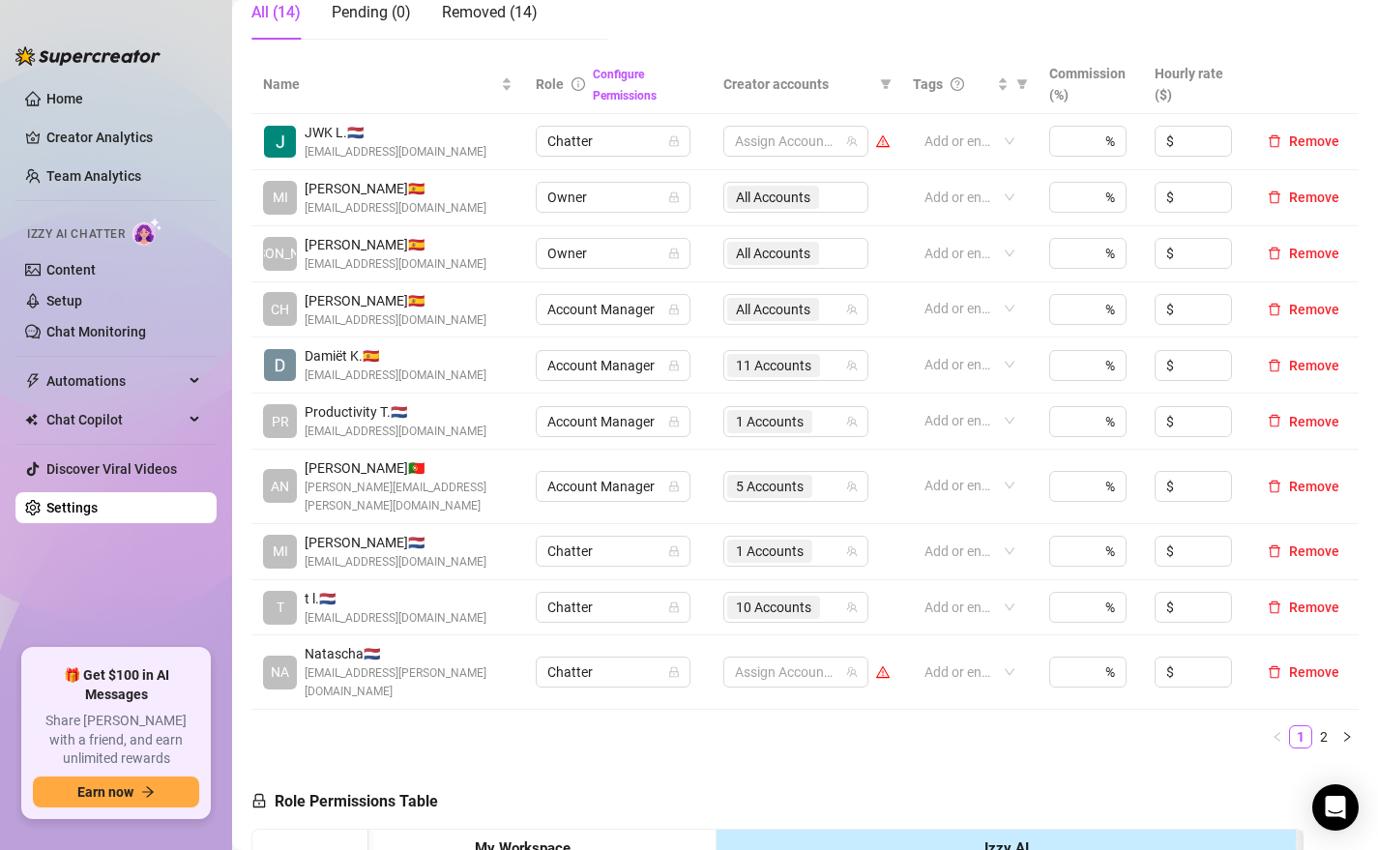
scroll to position [355, 0]
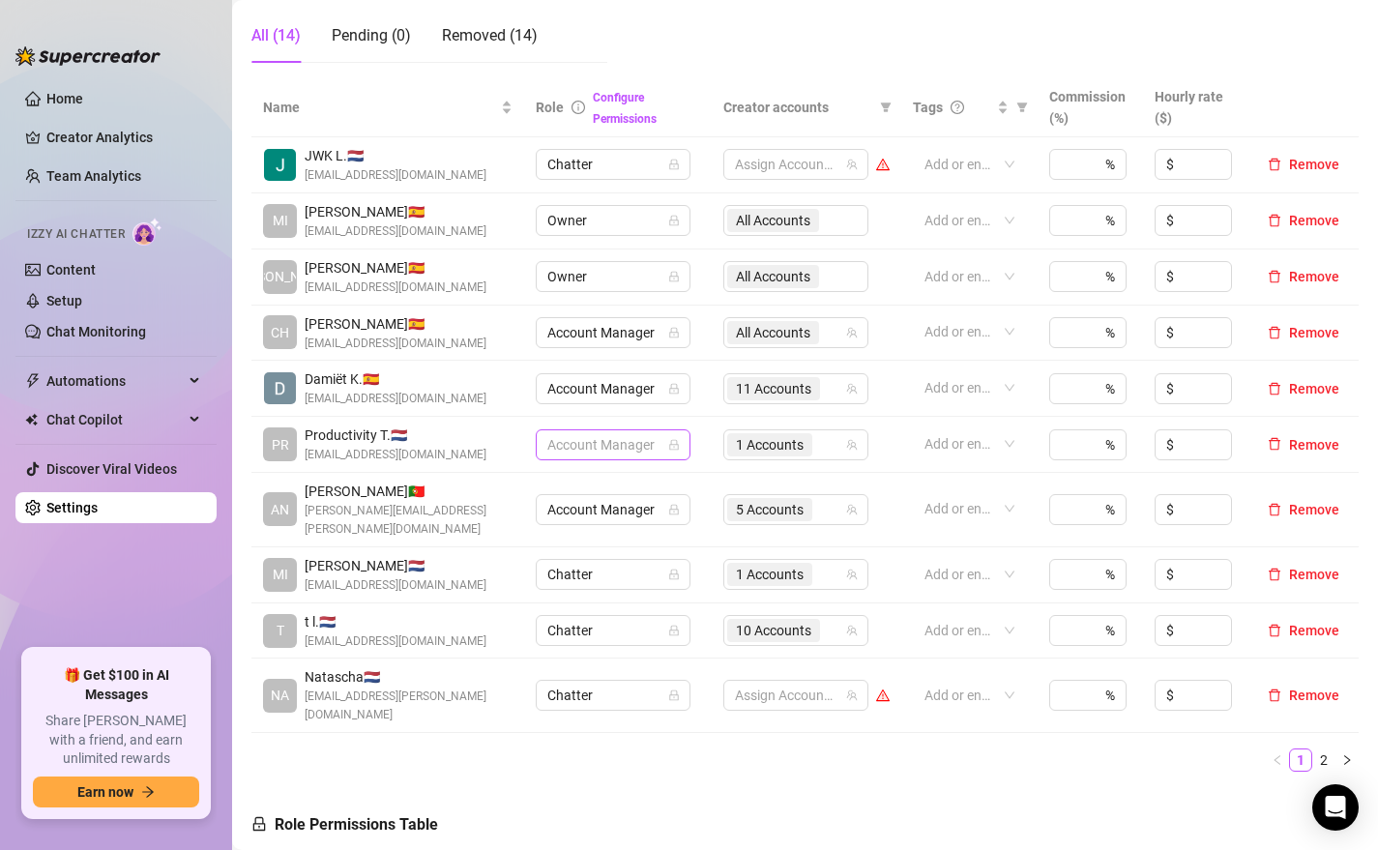
click at [617, 440] on span "Account Manager" at bounding box center [612, 444] width 131 height 29
click at [600, 636] on div "Analyst" at bounding box center [614, 637] width 124 height 21
click at [822, 439] on div "1 Accounts" at bounding box center [785, 444] width 117 height 27
click at [565, 748] on ul "1 2" at bounding box center [804, 759] width 1107 height 23
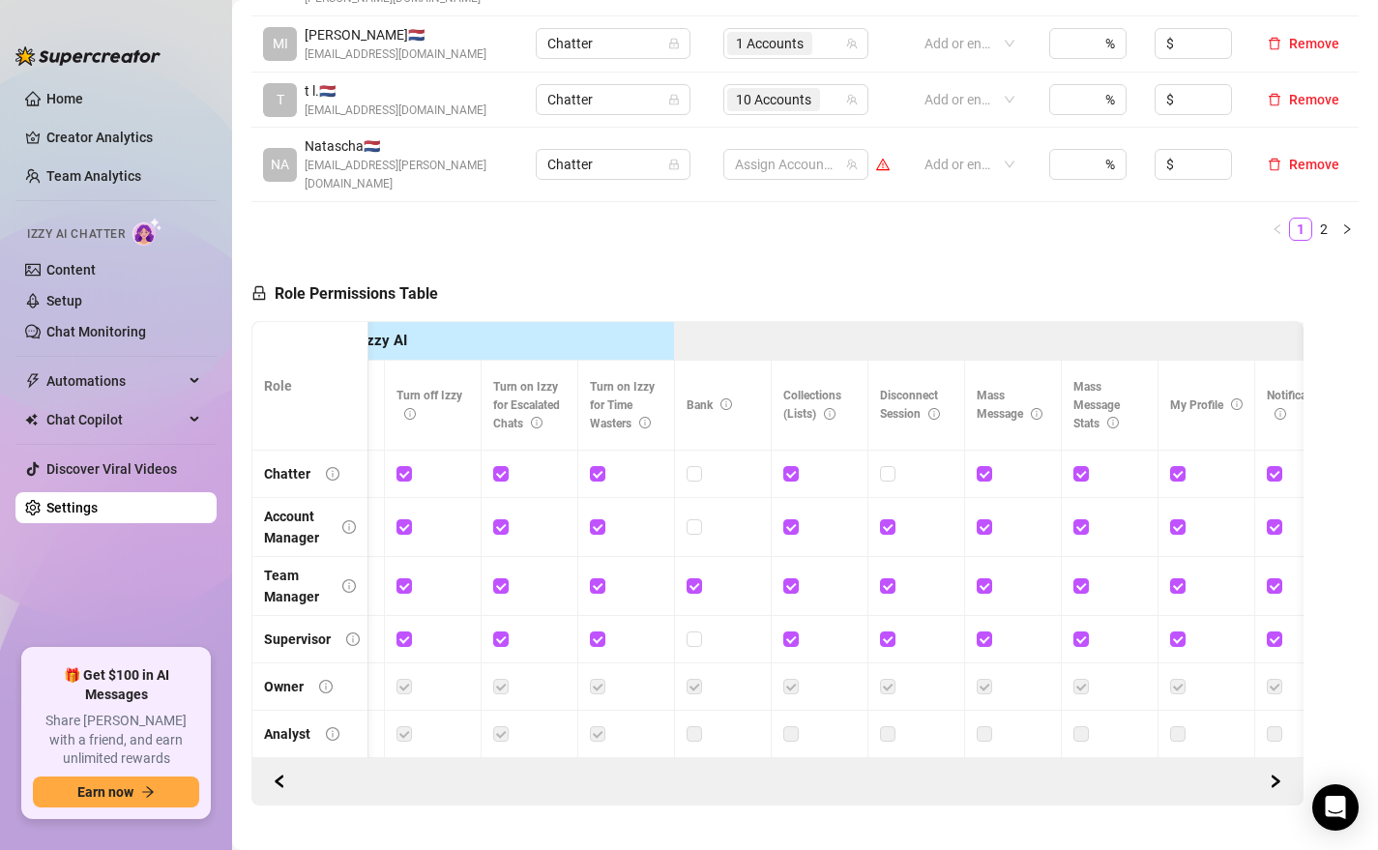
scroll to position [0, 0]
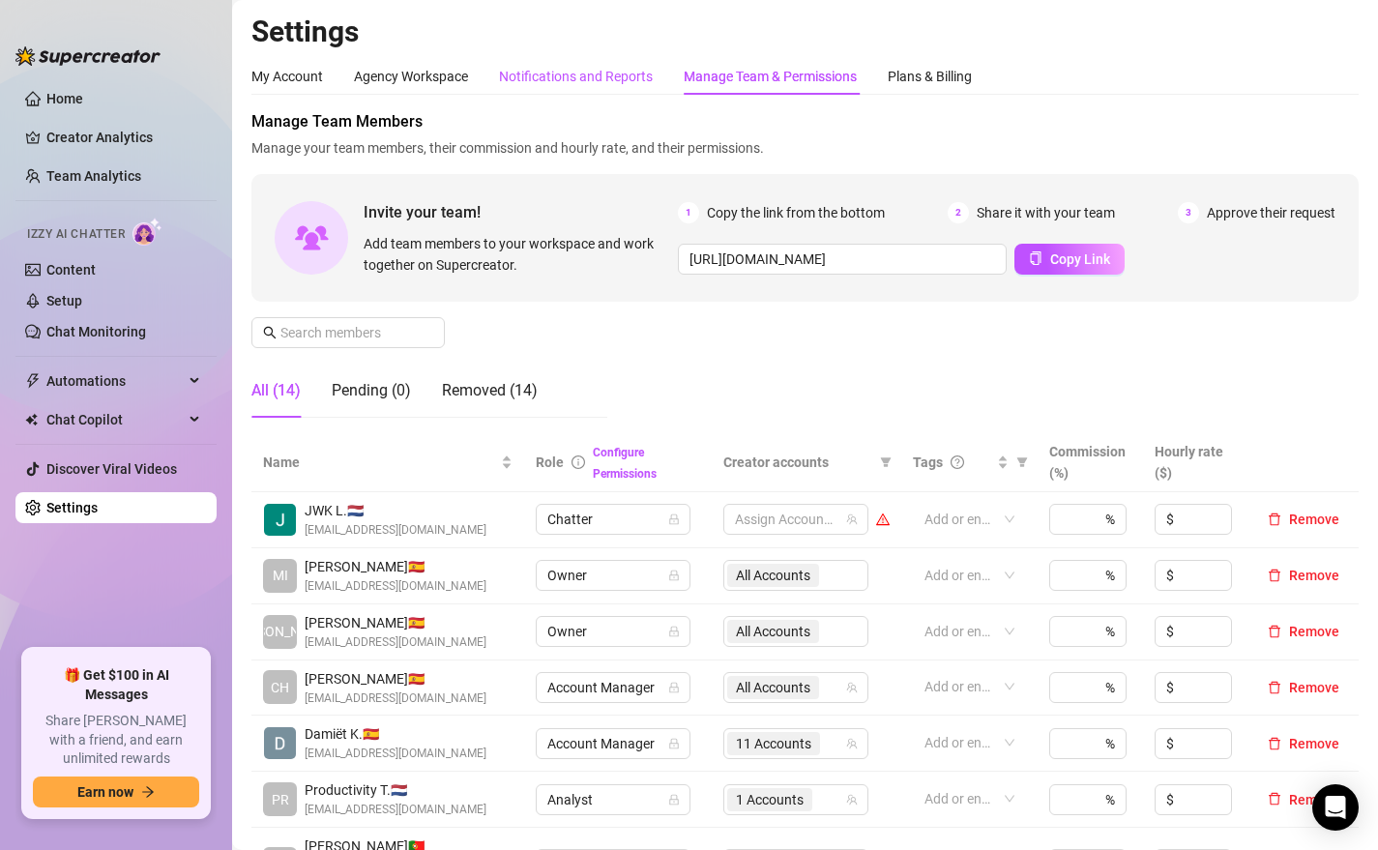
click at [528, 76] on div "Notifications and Reports" at bounding box center [576, 76] width 154 height 21
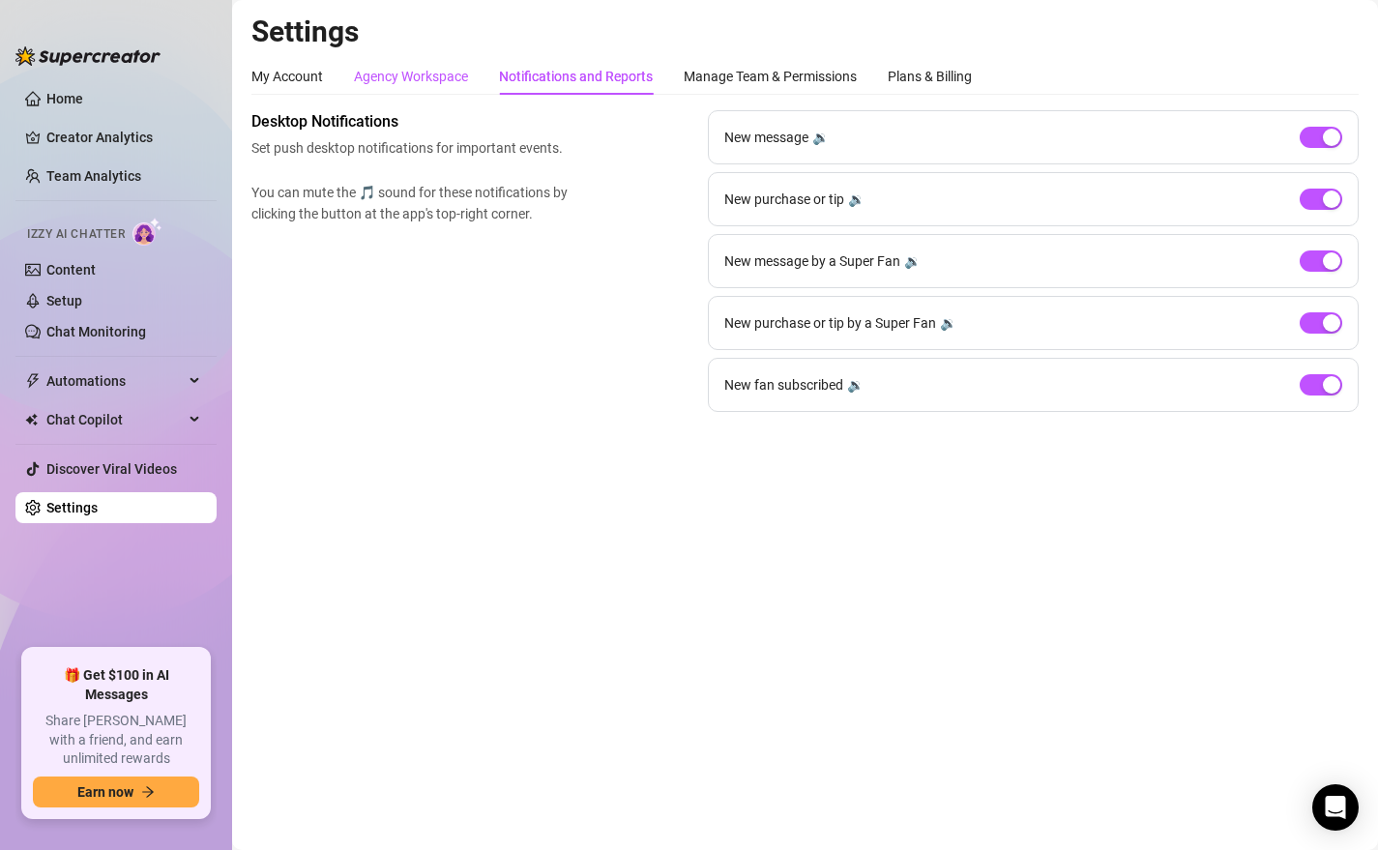
click at [400, 71] on div "Agency Workspace" at bounding box center [411, 76] width 114 height 21
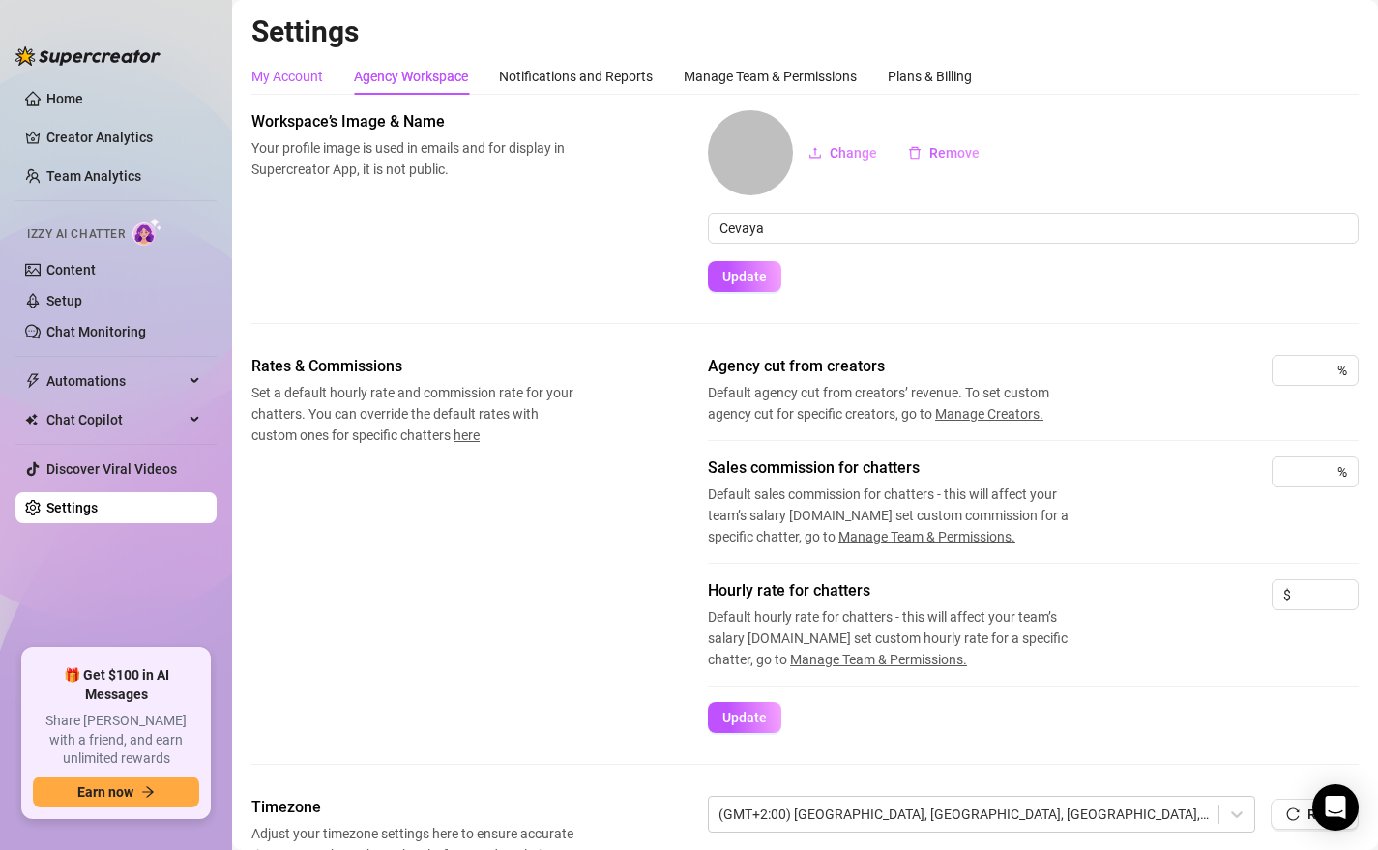
click at [288, 74] on div "My Account" at bounding box center [287, 76] width 72 height 21
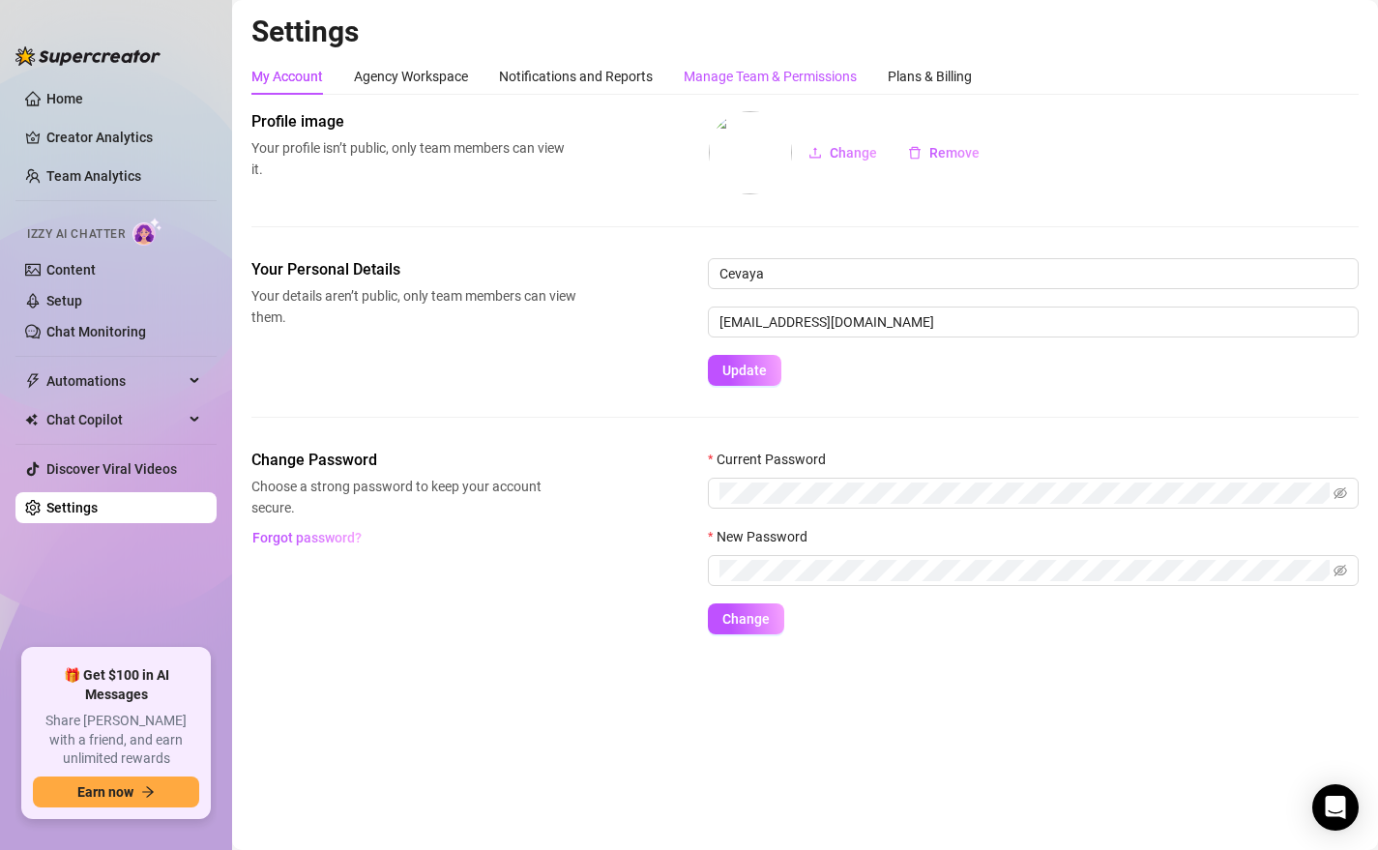
click at [749, 78] on div "Manage Team & Permissions" at bounding box center [770, 76] width 173 height 21
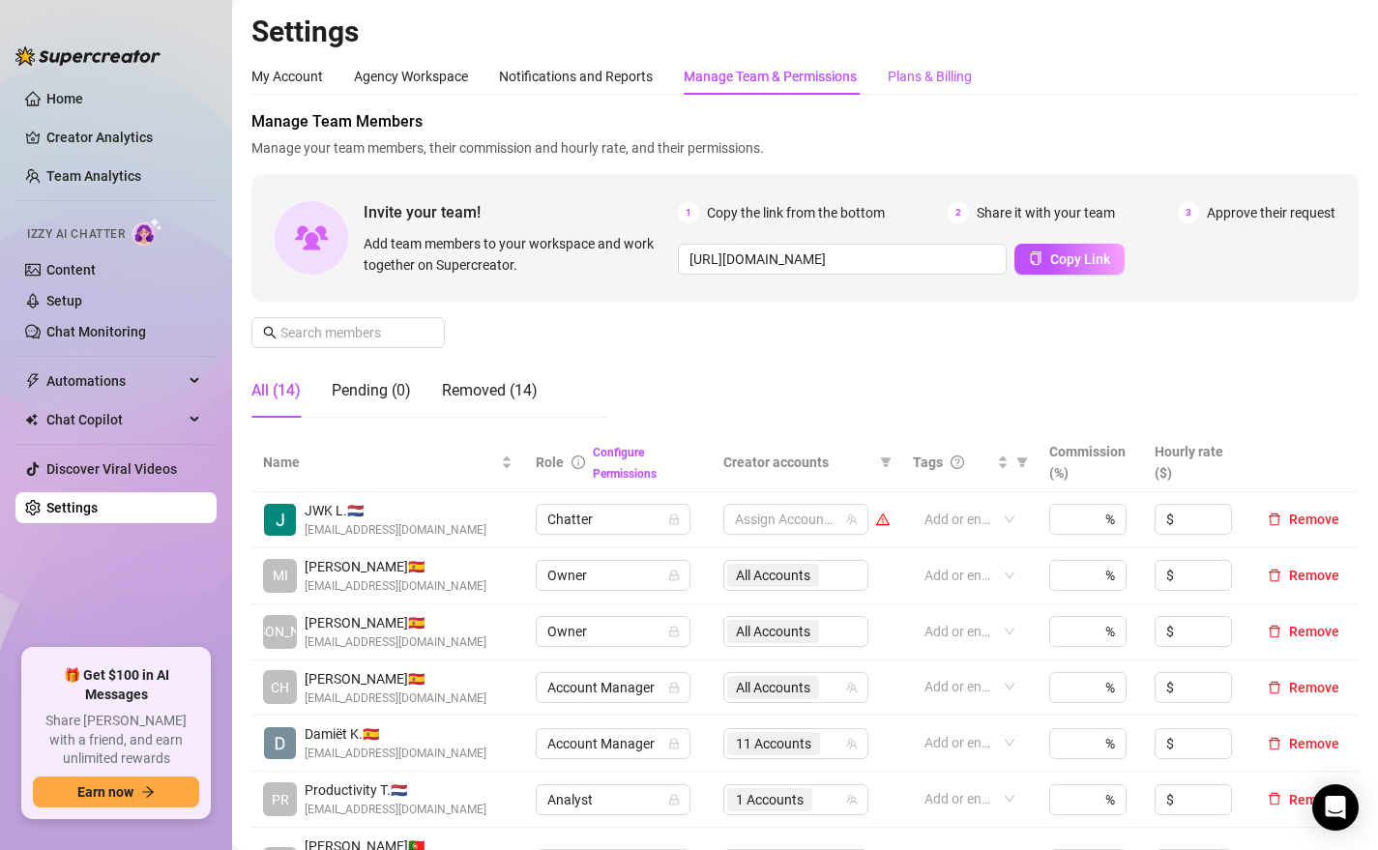
click at [934, 78] on div "Plans & Billing" at bounding box center [930, 76] width 84 height 21
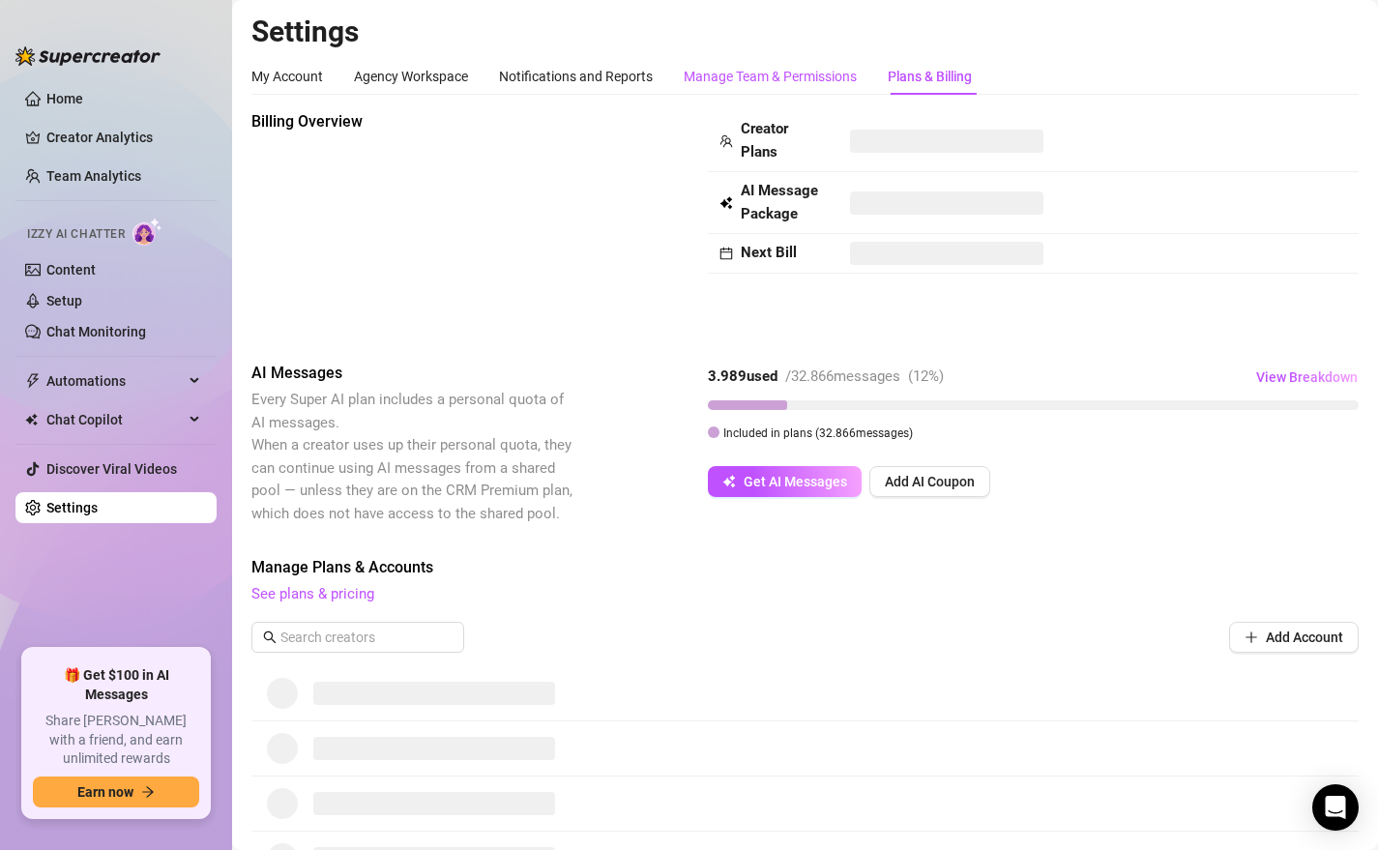
click at [771, 85] on div "Manage Team & Permissions" at bounding box center [770, 76] width 173 height 21
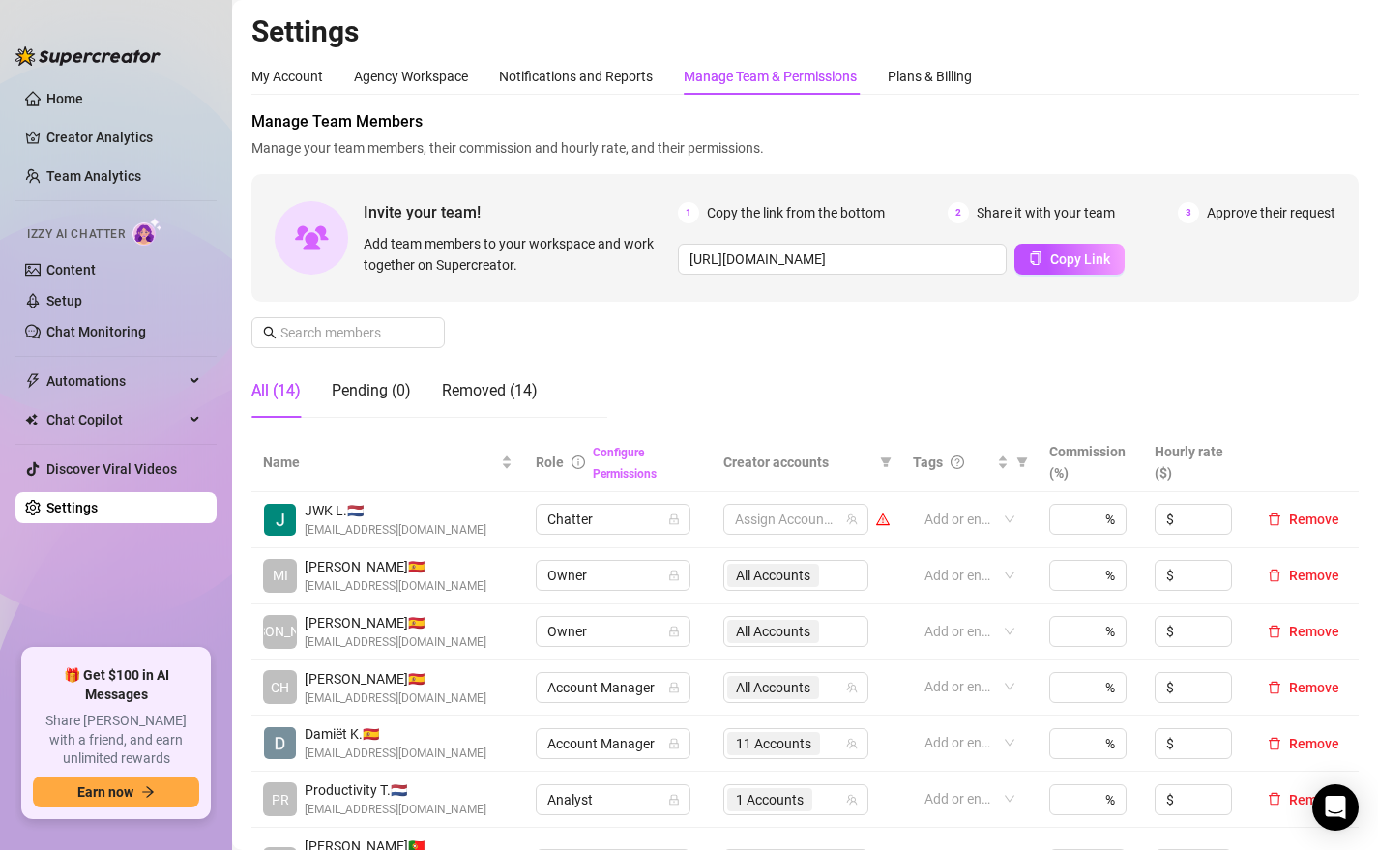
click at [626, 471] on link "Configure Permissions" at bounding box center [625, 463] width 64 height 35
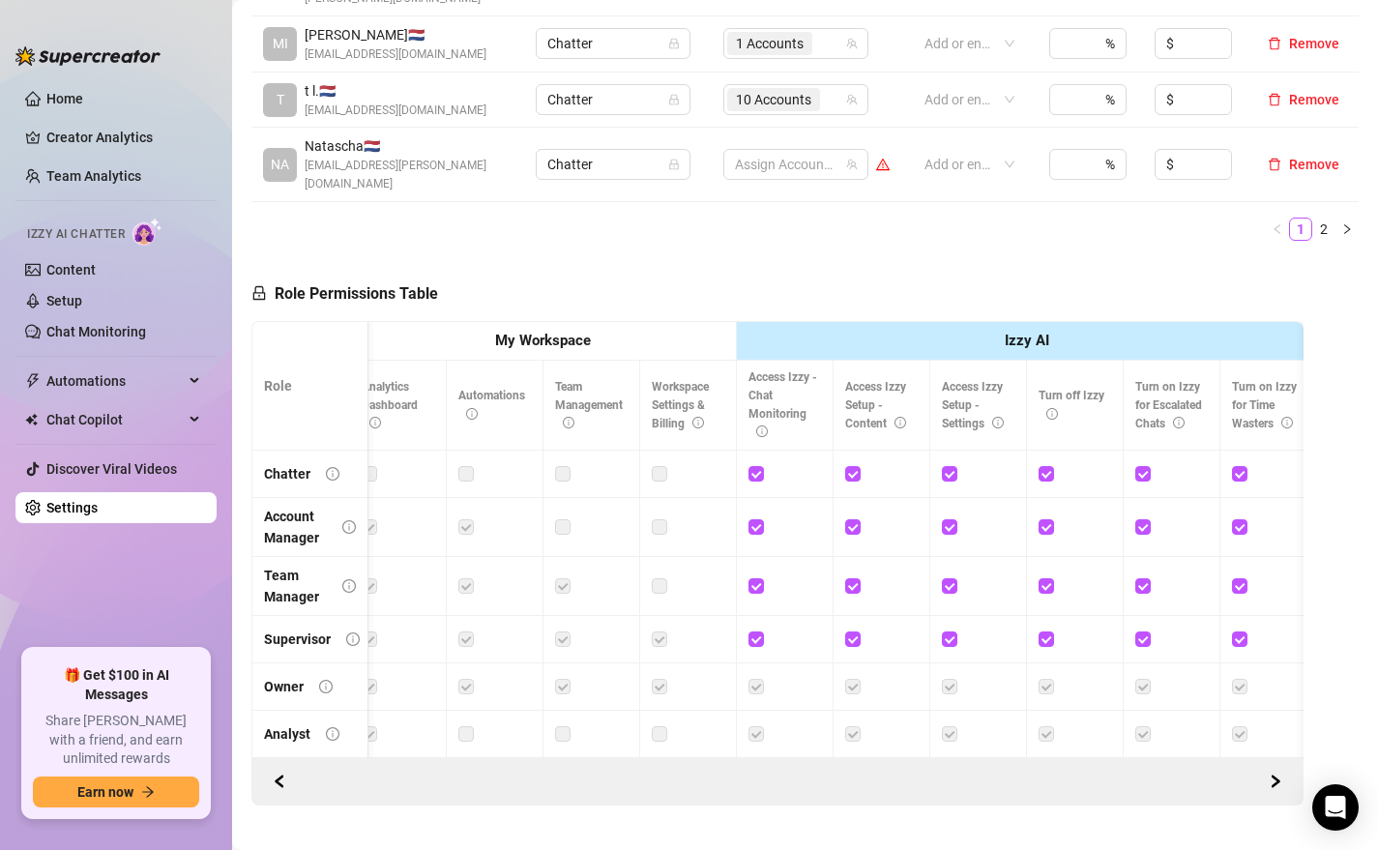
click at [659, 575] on label at bounding box center [659, 585] width 15 height 21
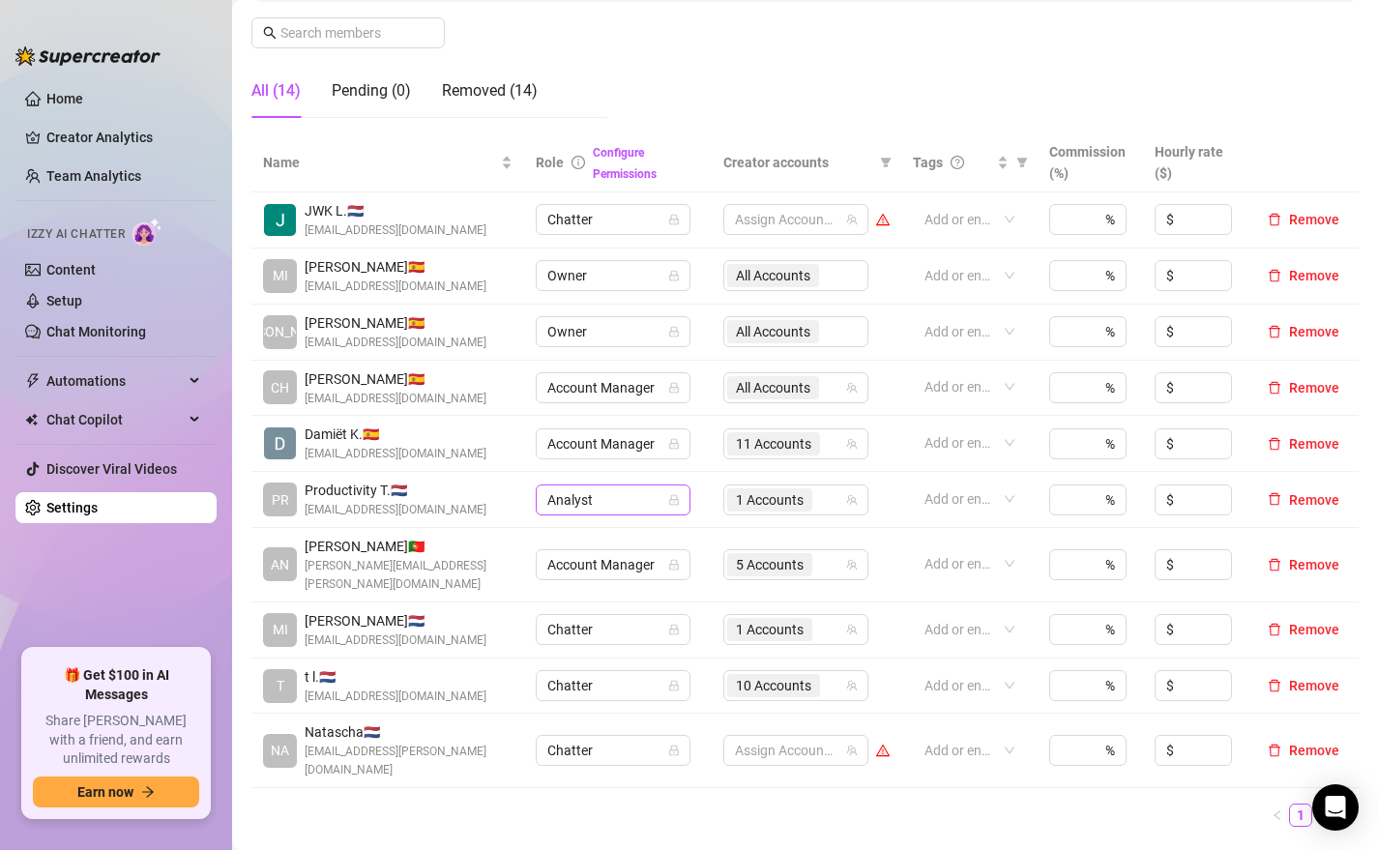
click at [610, 499] on span "Analyst" at bounding box center [612, 499] width 131 height 29
click at [601, 569] on div "Account Manager" at bounding box center [614, 569] width 124 height 21
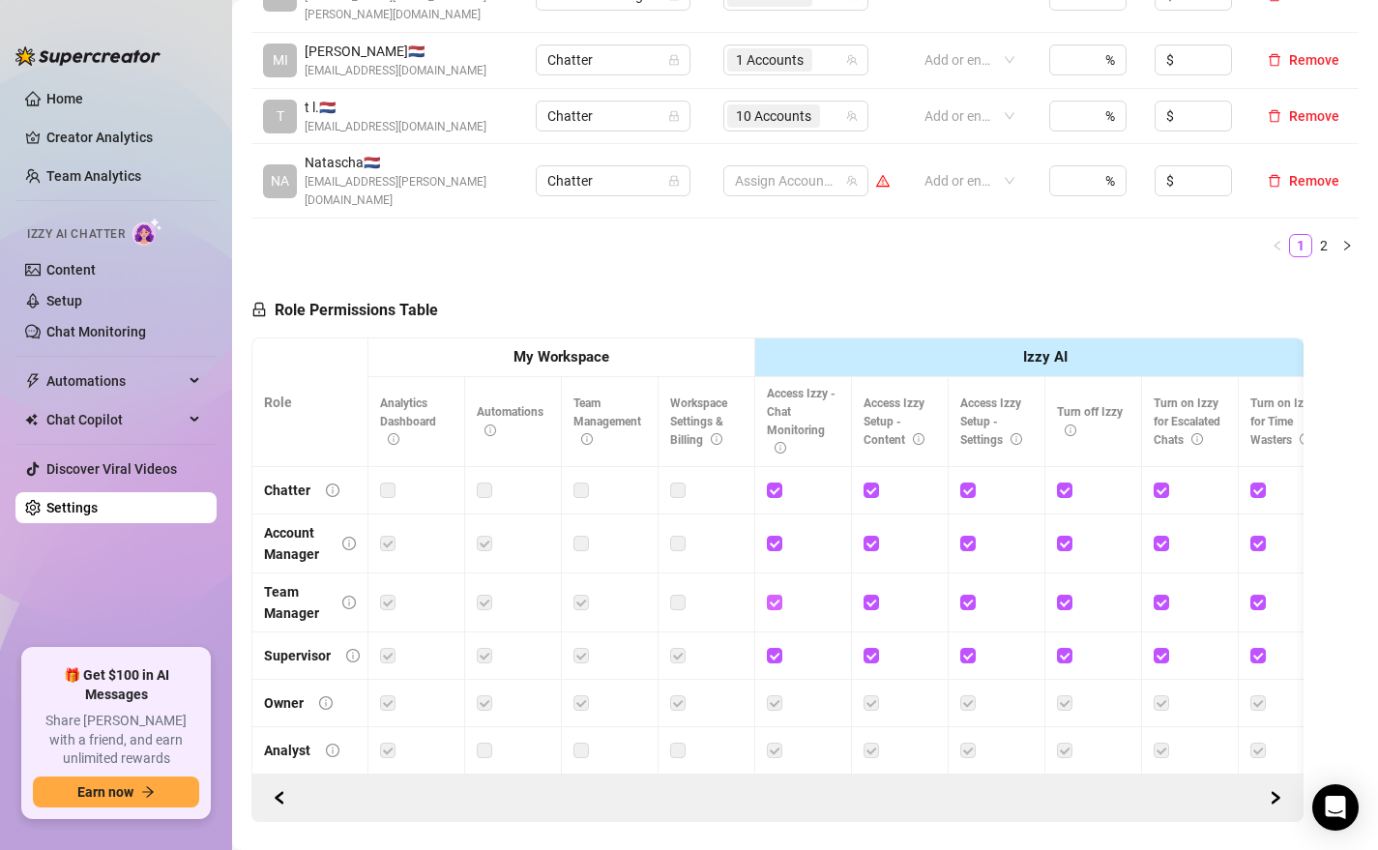
click at [776, 595] on input "checkbox" at bounding box center [774, 602] width 14 height 14
click at [773, 595] on input "checkbox" at bounding box center [774, 602] width 14 height 14
checkbox input "true"
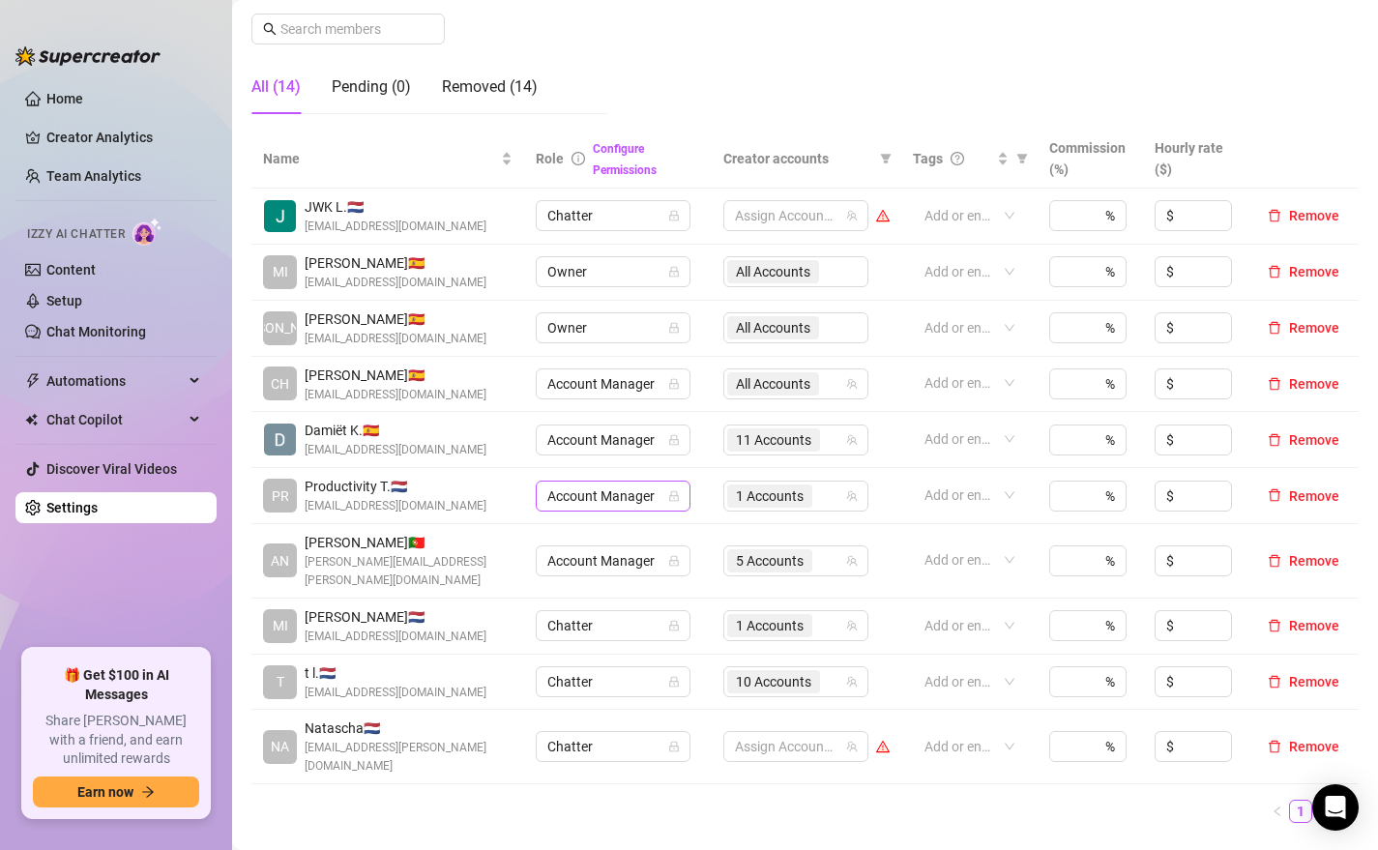
click at [639, 499] on span "Account Manager" at bounding box center [612, 495] width 131 height 29
click at [835, 486] on div "1 Accounts" at bounding box center [785, 495] width 117 height 27
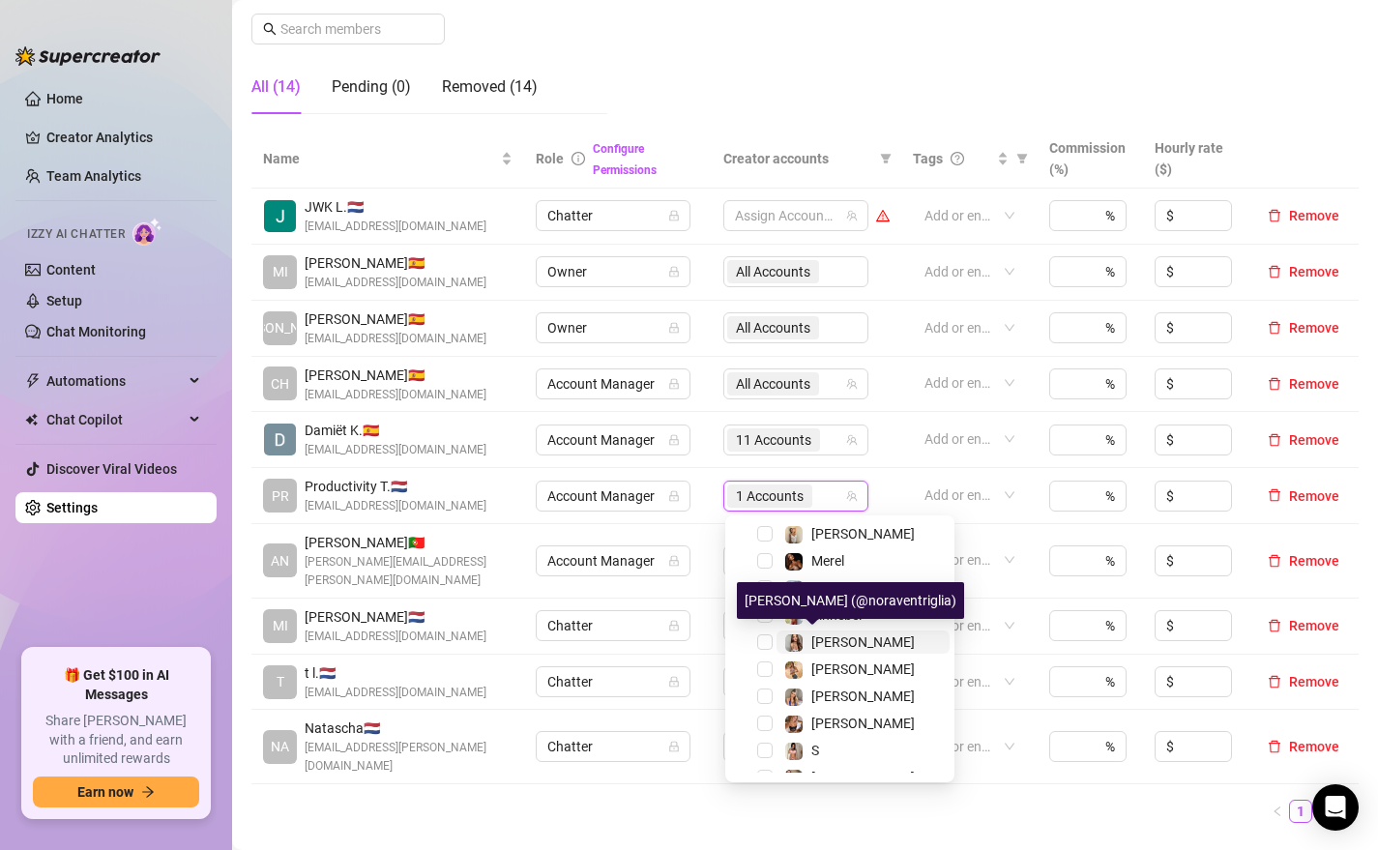
click at [822, 646] on span "[PERSON_NAME]" at bounding box center [862, 641] width 103 height 15
click at [647, 759] on div "Name Role Configure Permissions Creator accounts Tags Commission (%) Hourly rat…" at bounding box center [804, 476] width 1107 height 693
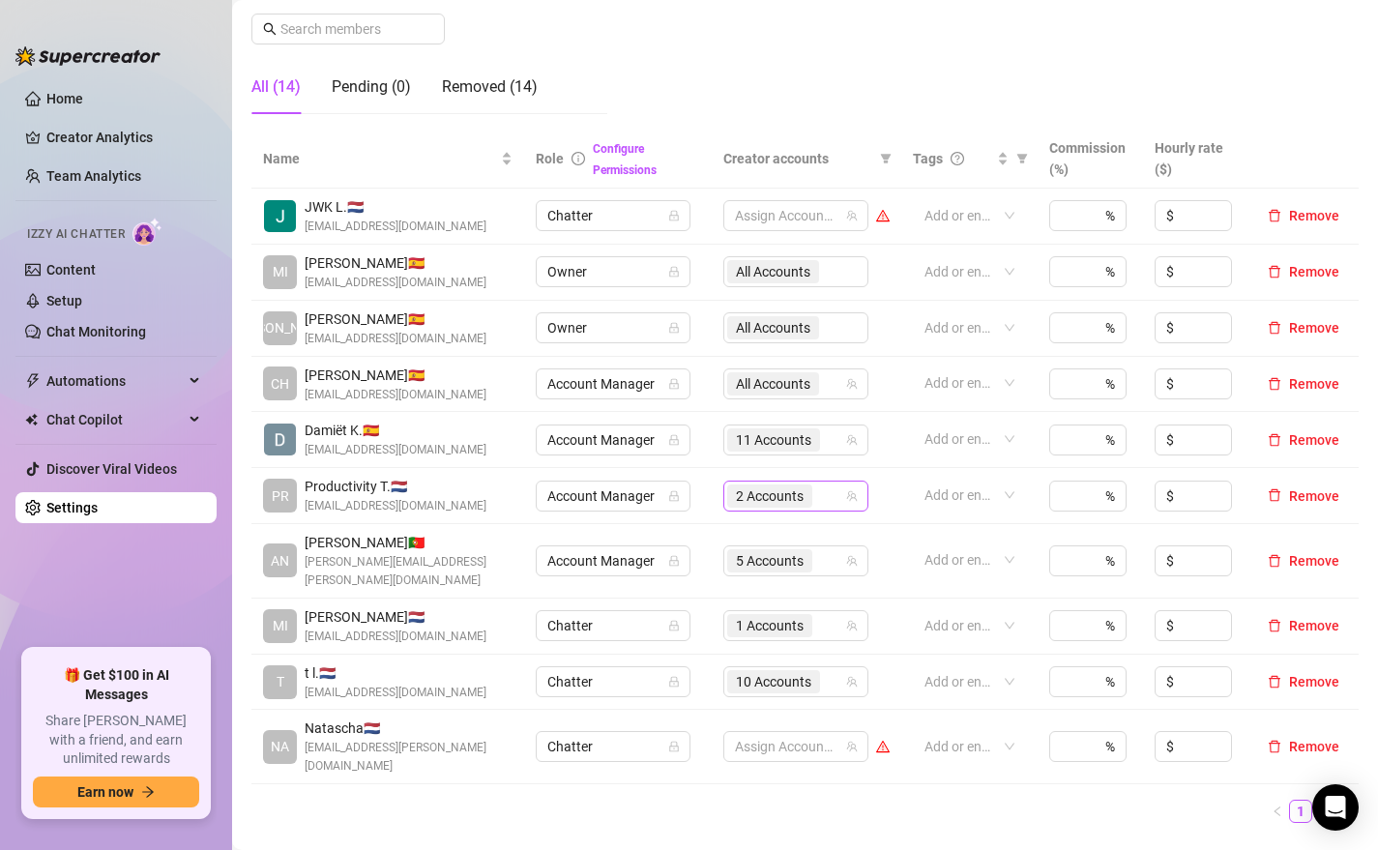
click at [832, 493] on div "2 Accounts" at bounding box center [785, 495] width 117 height 27
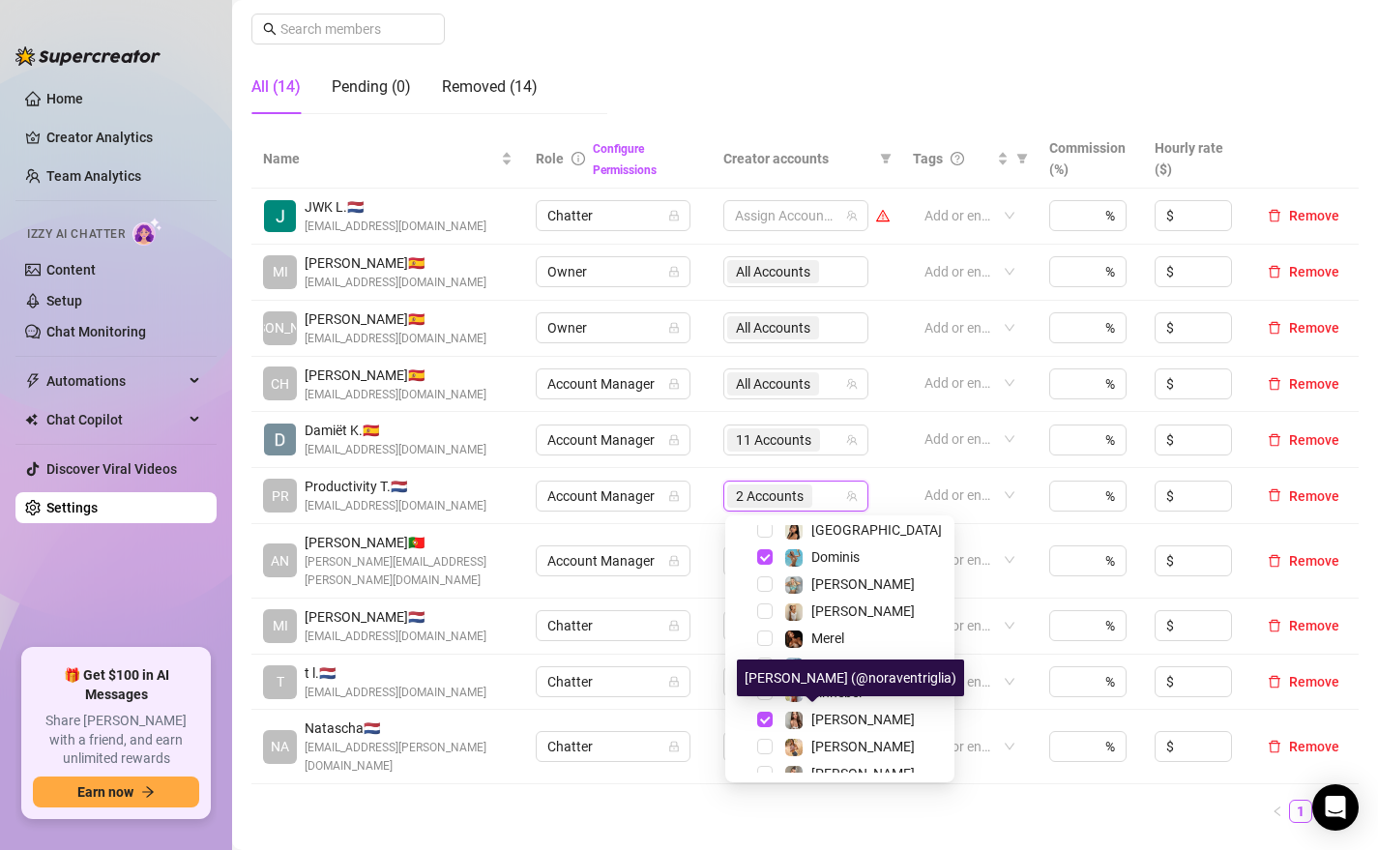
click at [830, 692] on div "Nora (@noraventriglia)" at bounding box center [850, 677] width 227 height 37
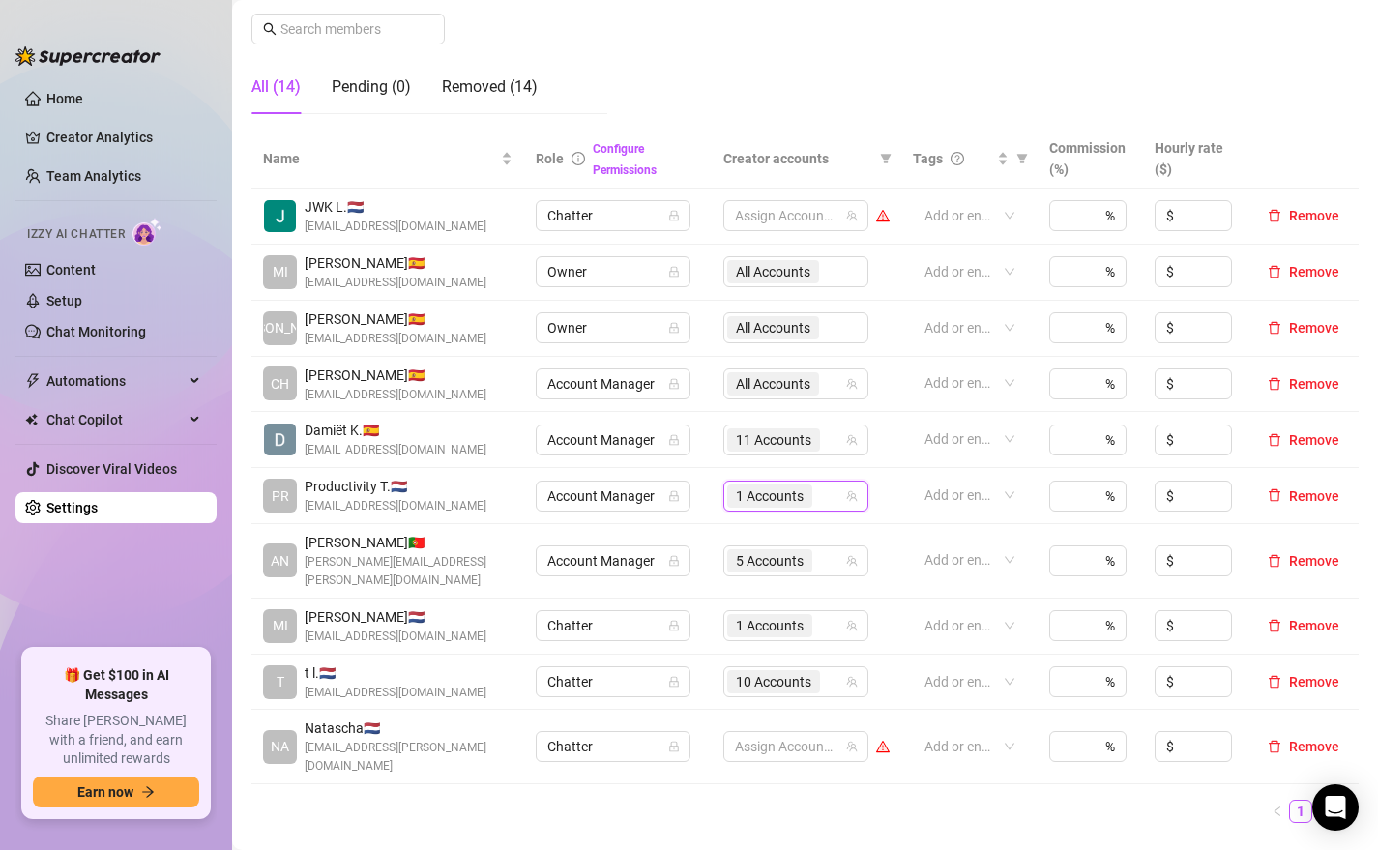
click at [814, 493] on div "1 Accounts" at bounding box center [771, 495] width 89 height 27
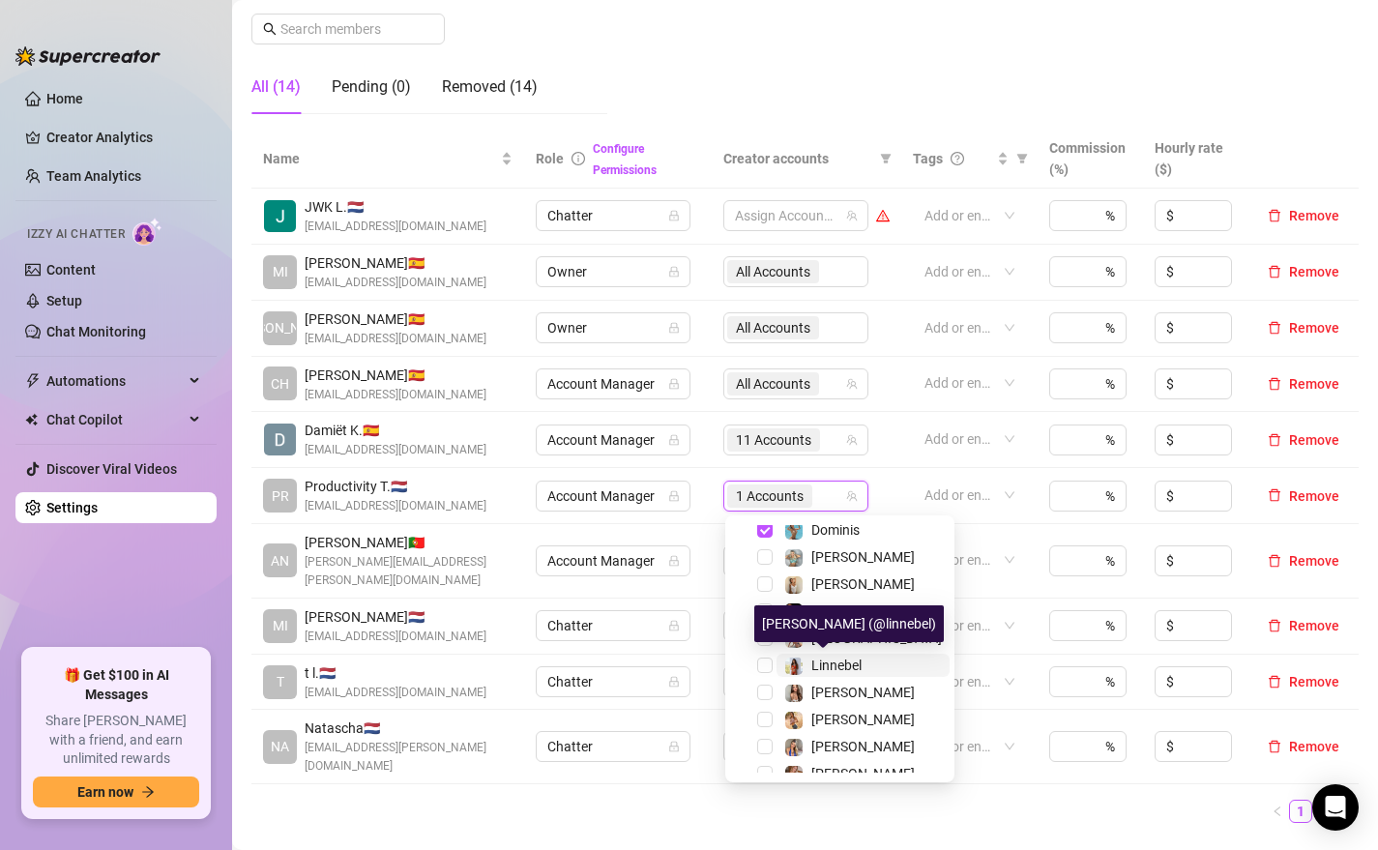
click at [826, 664] on span "Linnebel" at bounding box center [836, 664] width 50 height 15
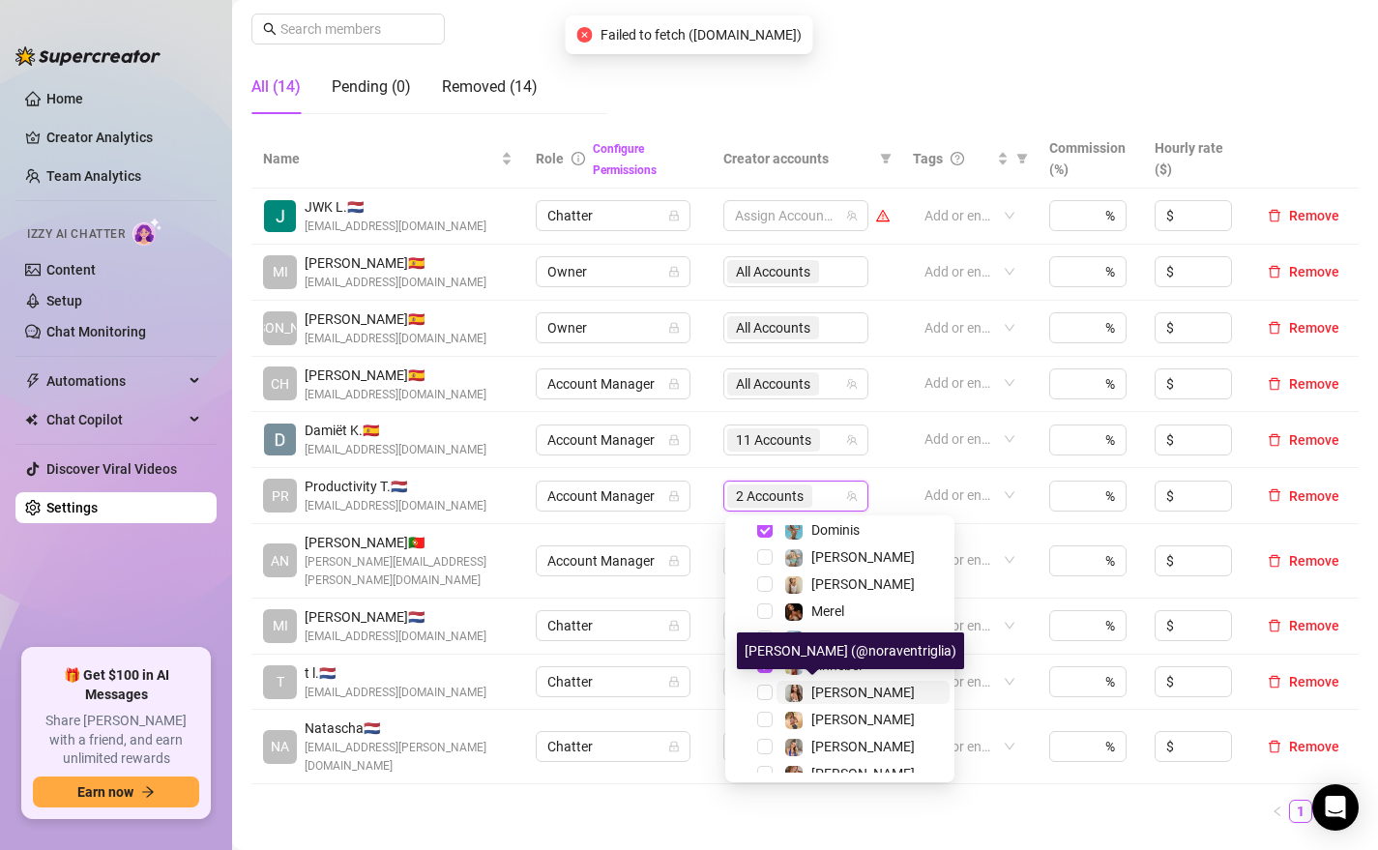
click at [826, 692] on span "[PERSON_NAME]" at bounding box center [862, 691] width 103 height 15
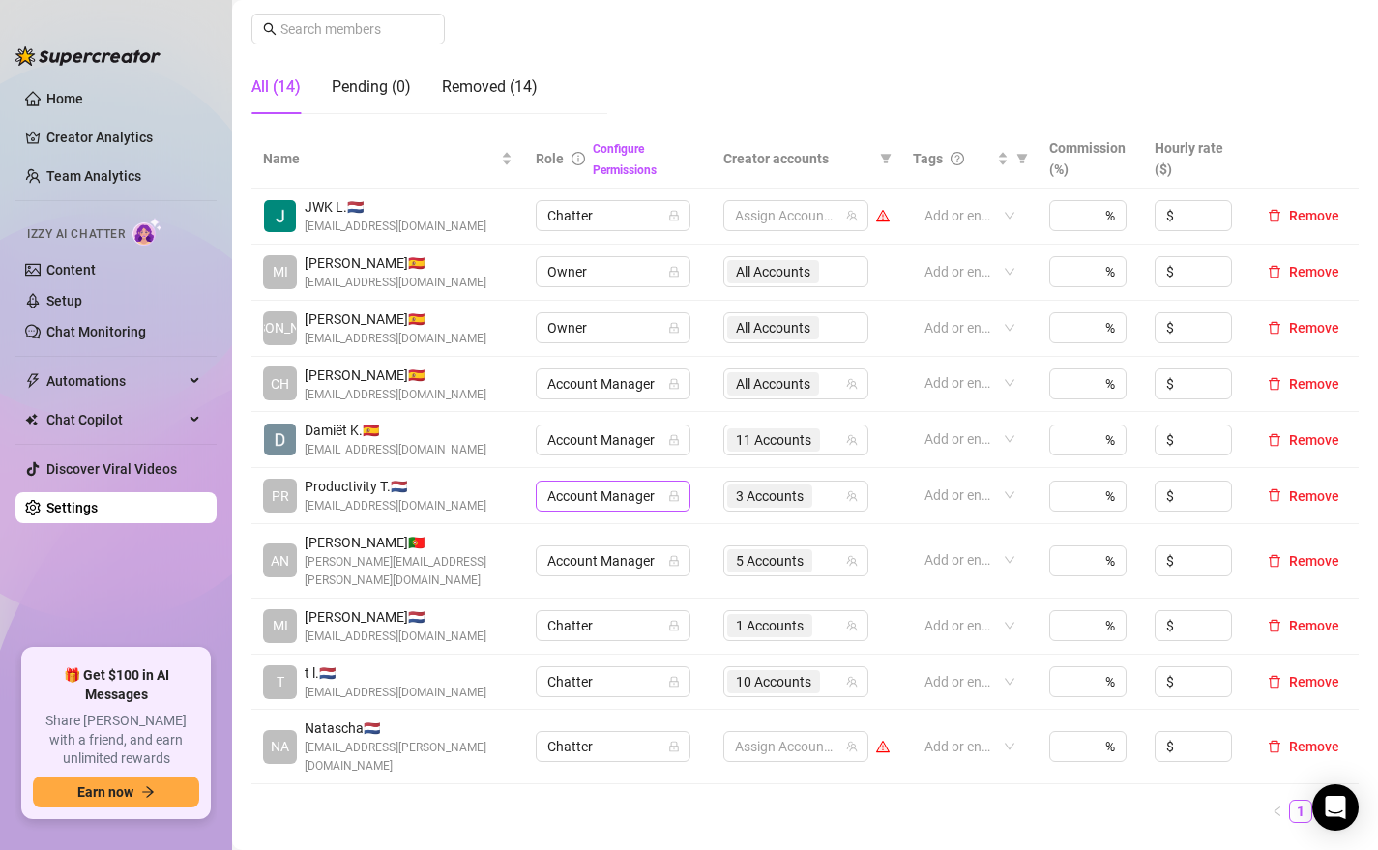
click at [619, 501] on span "Account Manager" at bounding box center [612, 495] width 131 height 29
click at [621, 600] on div "Team Manager" at bounding box center [614, 596] width 124 height 21
click at [602, 497] on span "Team Manager" at bounding box center [612, 495] width 131 height 29
click at [600, 786] on div "Name Role Configure Permissions Creator accounts Tags Commission (%) Hourly rat…" at bounding box center [804, 484] width 1107 height 709
click at [622, 497] on span "Team Manager" at bounding box center [612, 495] width 131 height 29
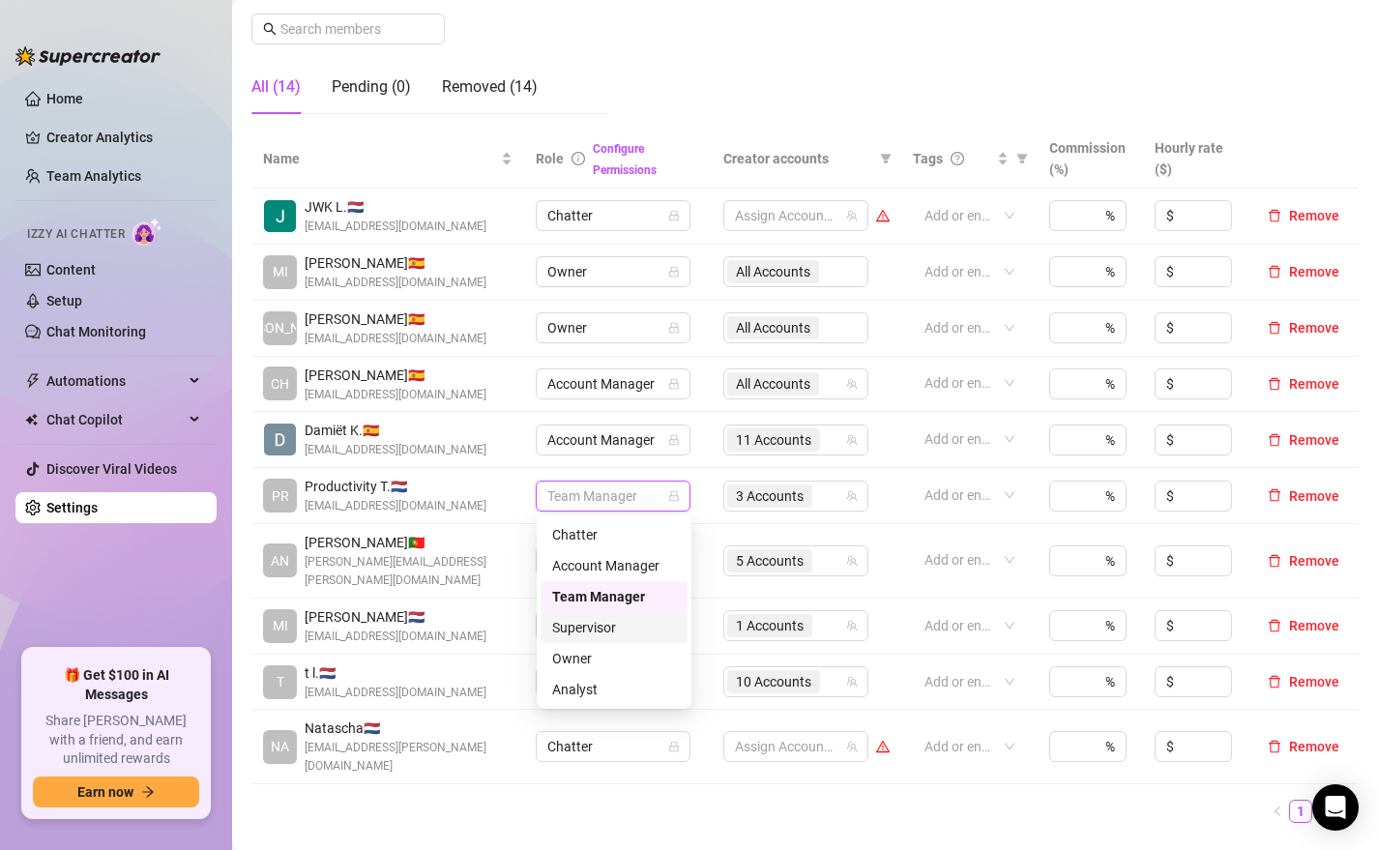
click at [621, 622] on div "Supervisor" at bounding box center [614, 627] width 124 height 21
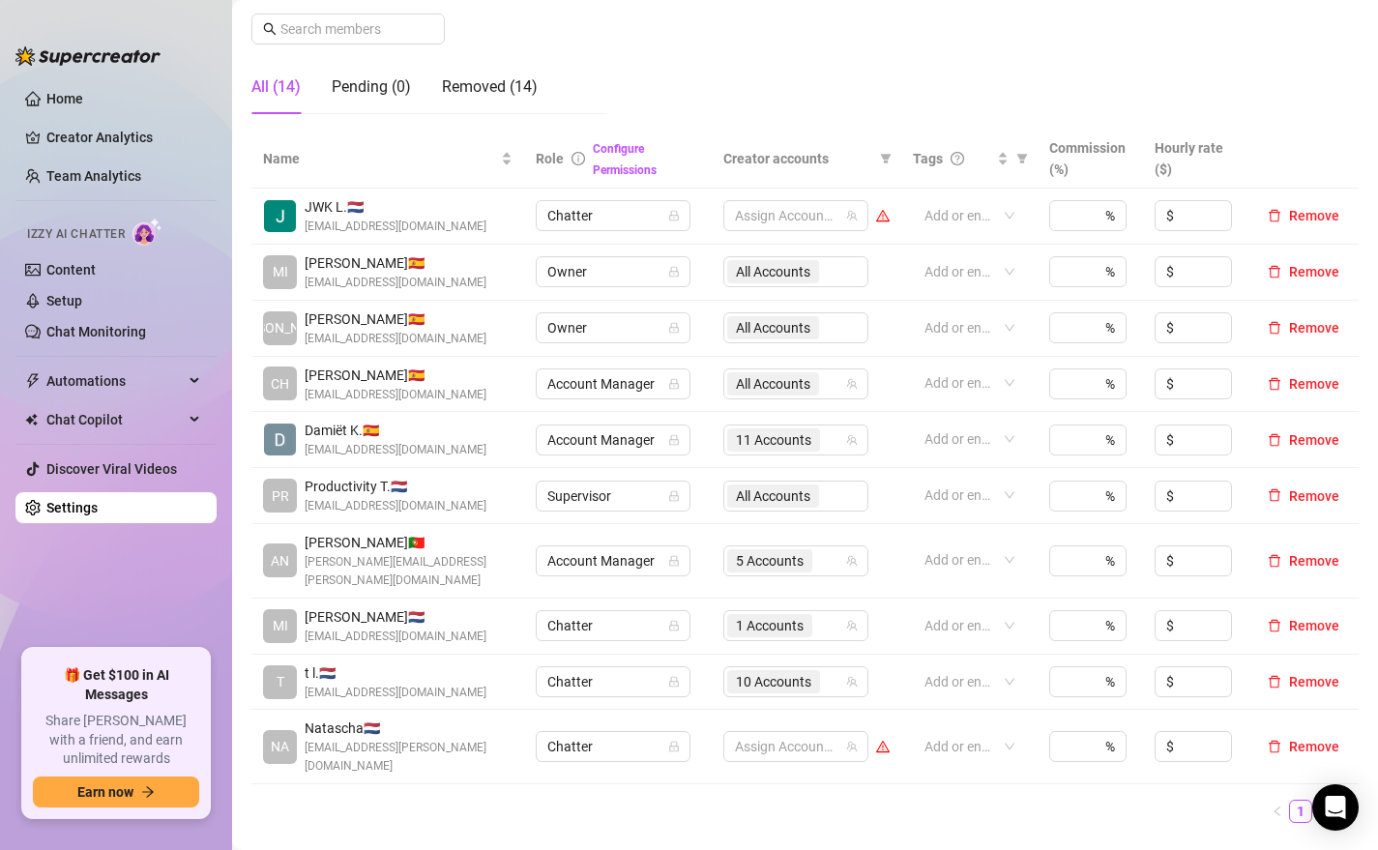
click at [645, 800] on ul "1 2" at bounding box center [804, 811] width 1107 height 23
click at [599, 500] on span "Supervisor" at bounding box center [612, 495] width 131 height 29
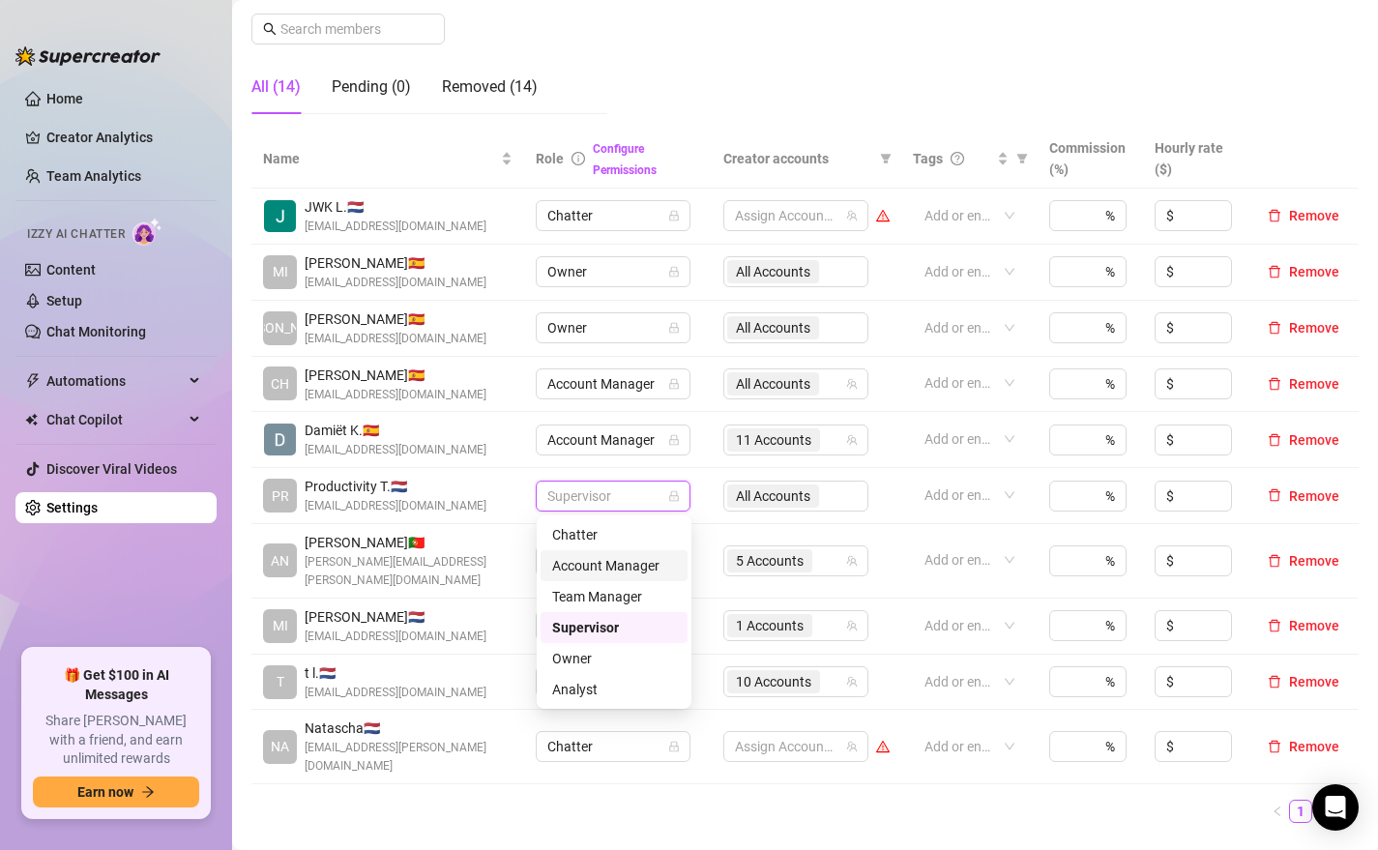
click at [613, 569] on div "Account Manager" at bounding box center [614, 565] width 124 height 21
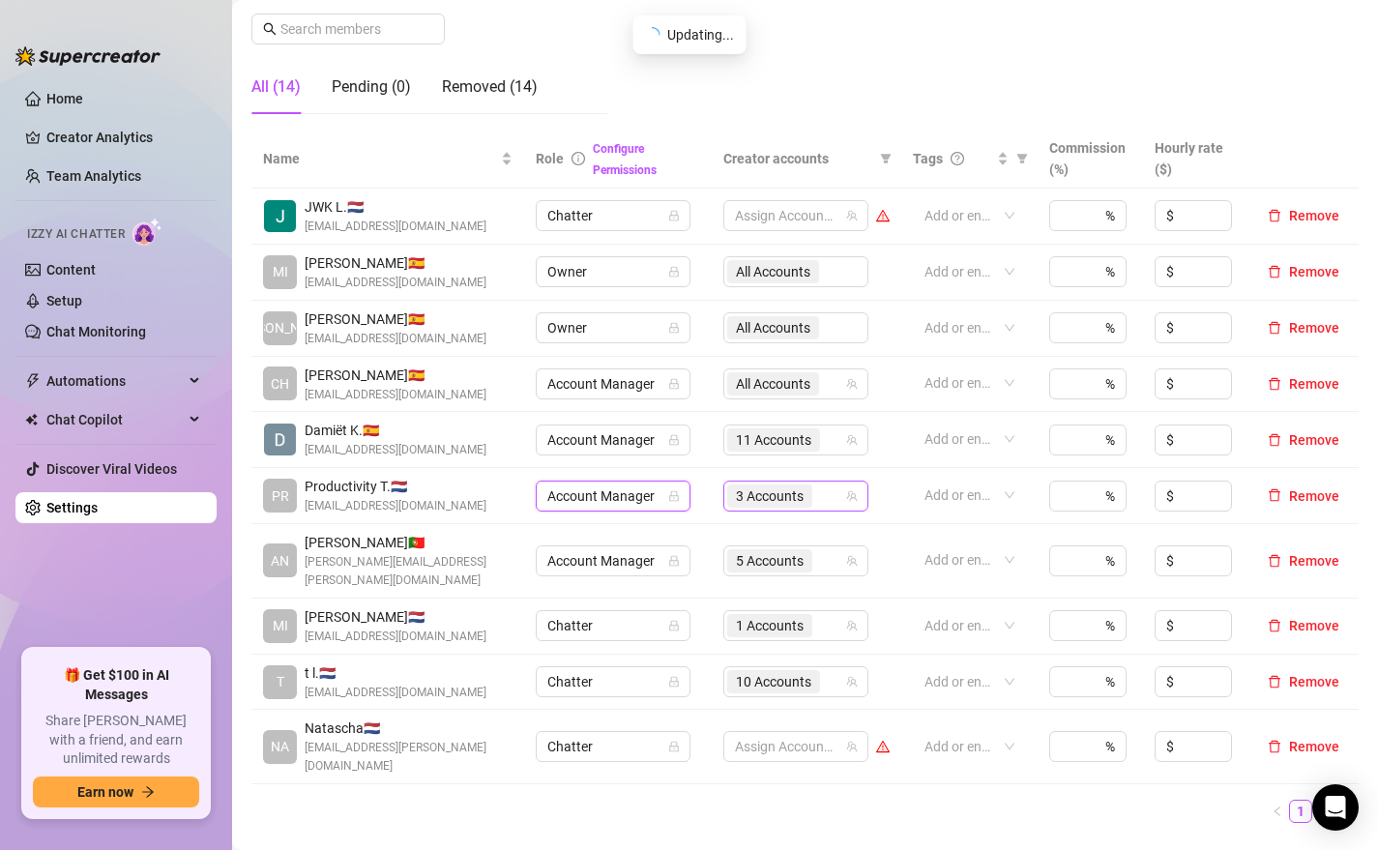
click at [803, 497] on span "3 Accounts" at bounding box center [770, 495] width 68 height 21
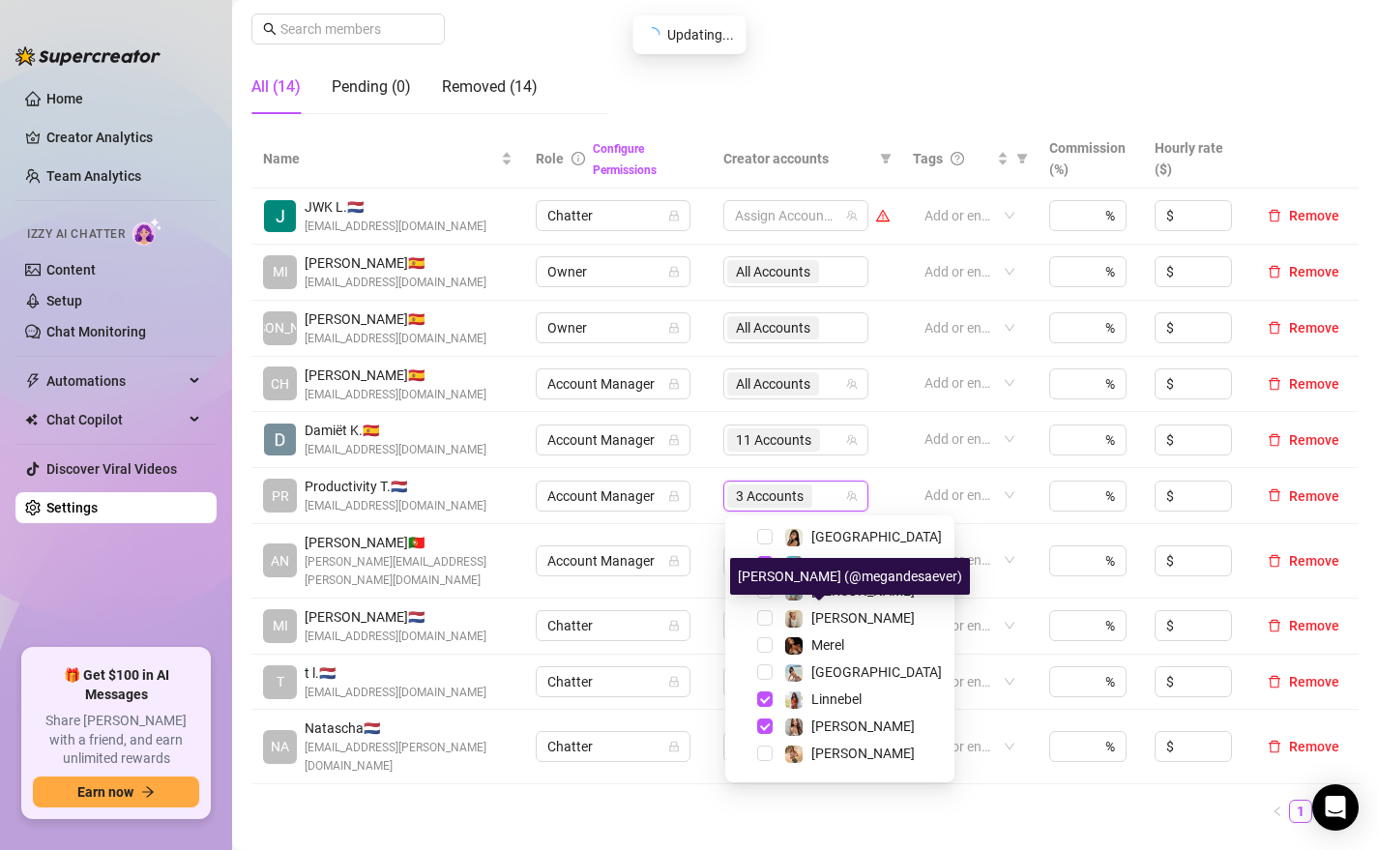
click at [787, 560] on div "Megan (@megandesaever)" at bounding box center [850, 576] width 240 height 37
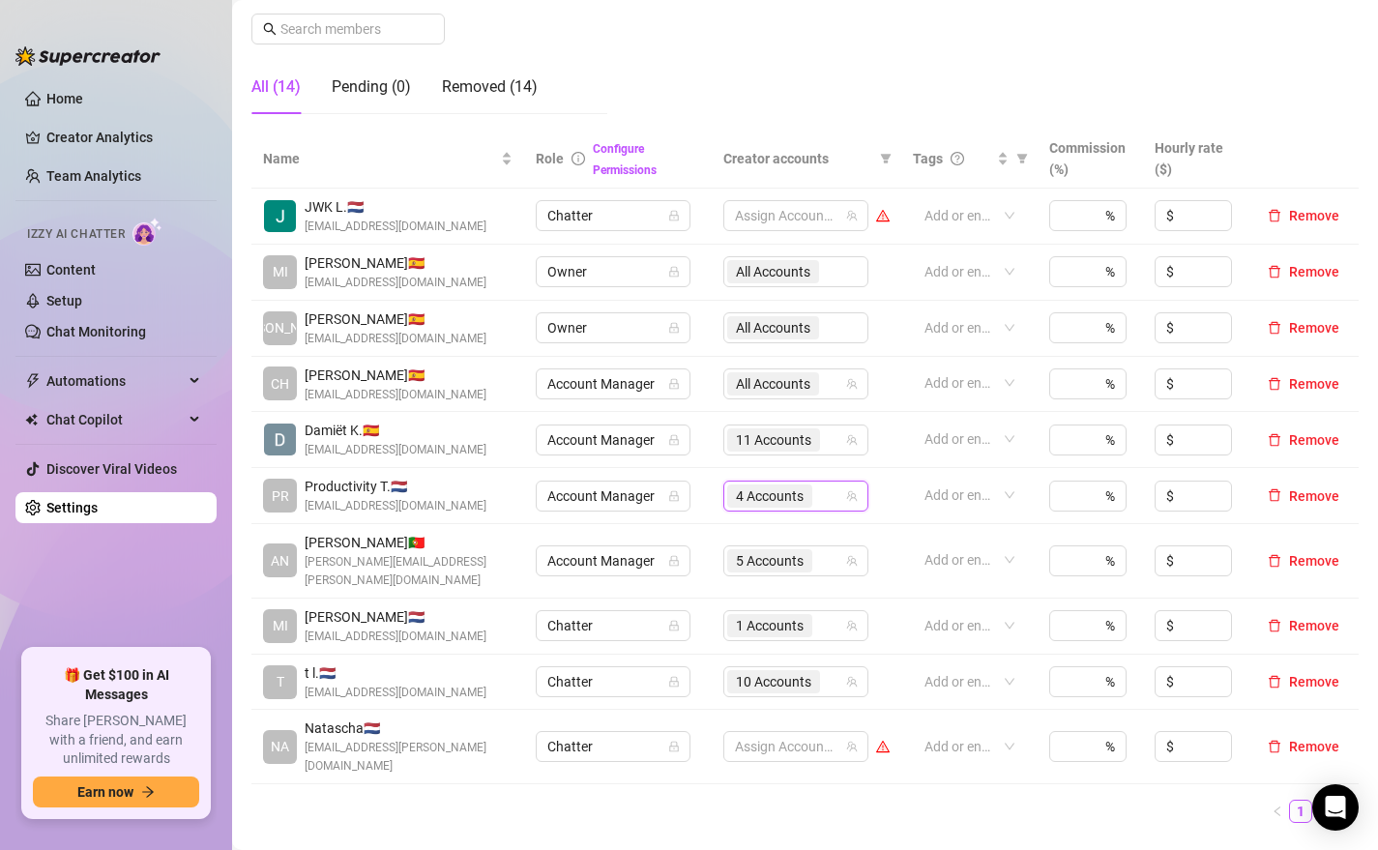
click at [824, 496] on div "4 Accounts" at bounding box center [785, 495] width 117 height 27
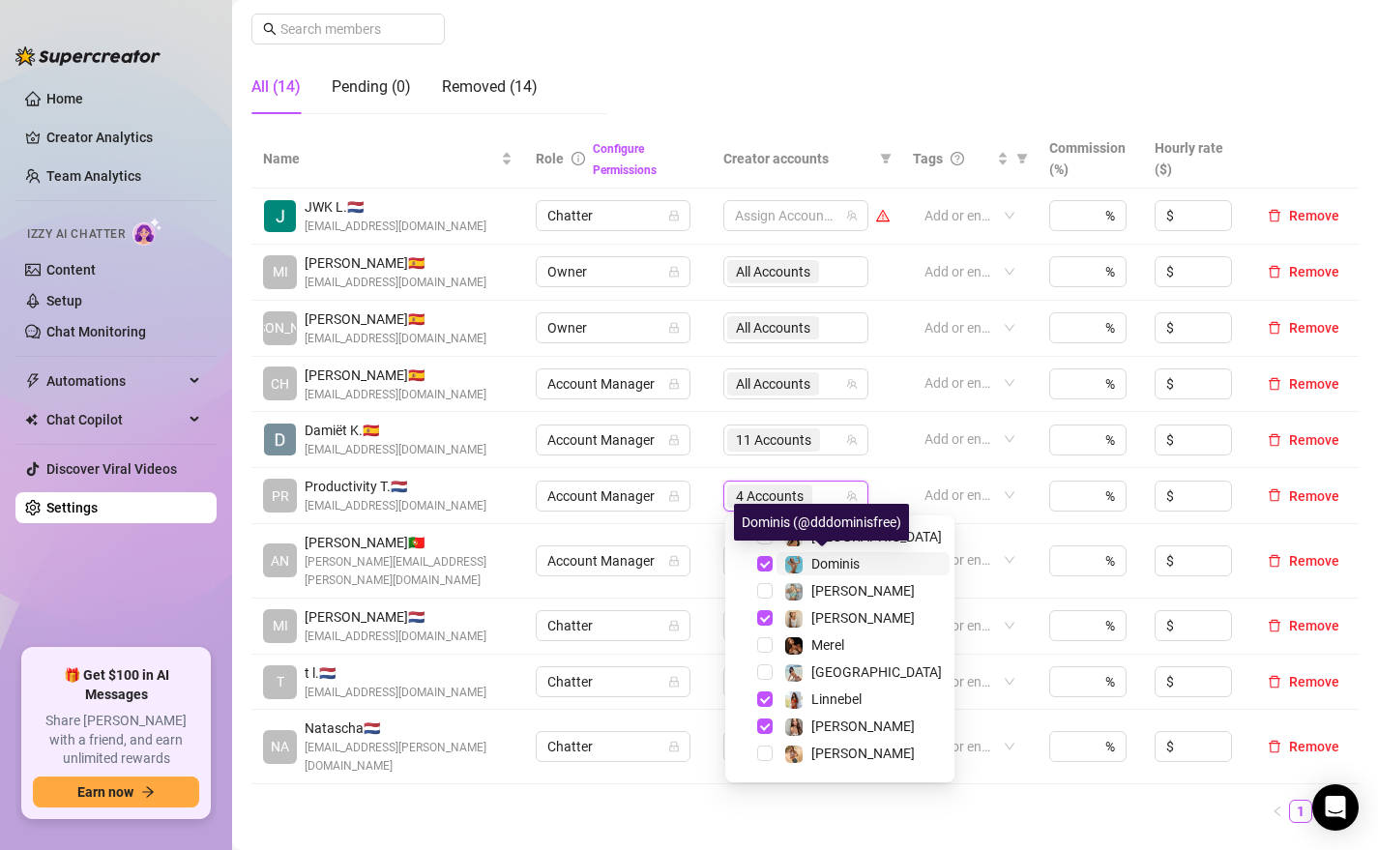
click at [814, 563] on span "Dominis" at bounding box center [835, 563] width 48 height 15
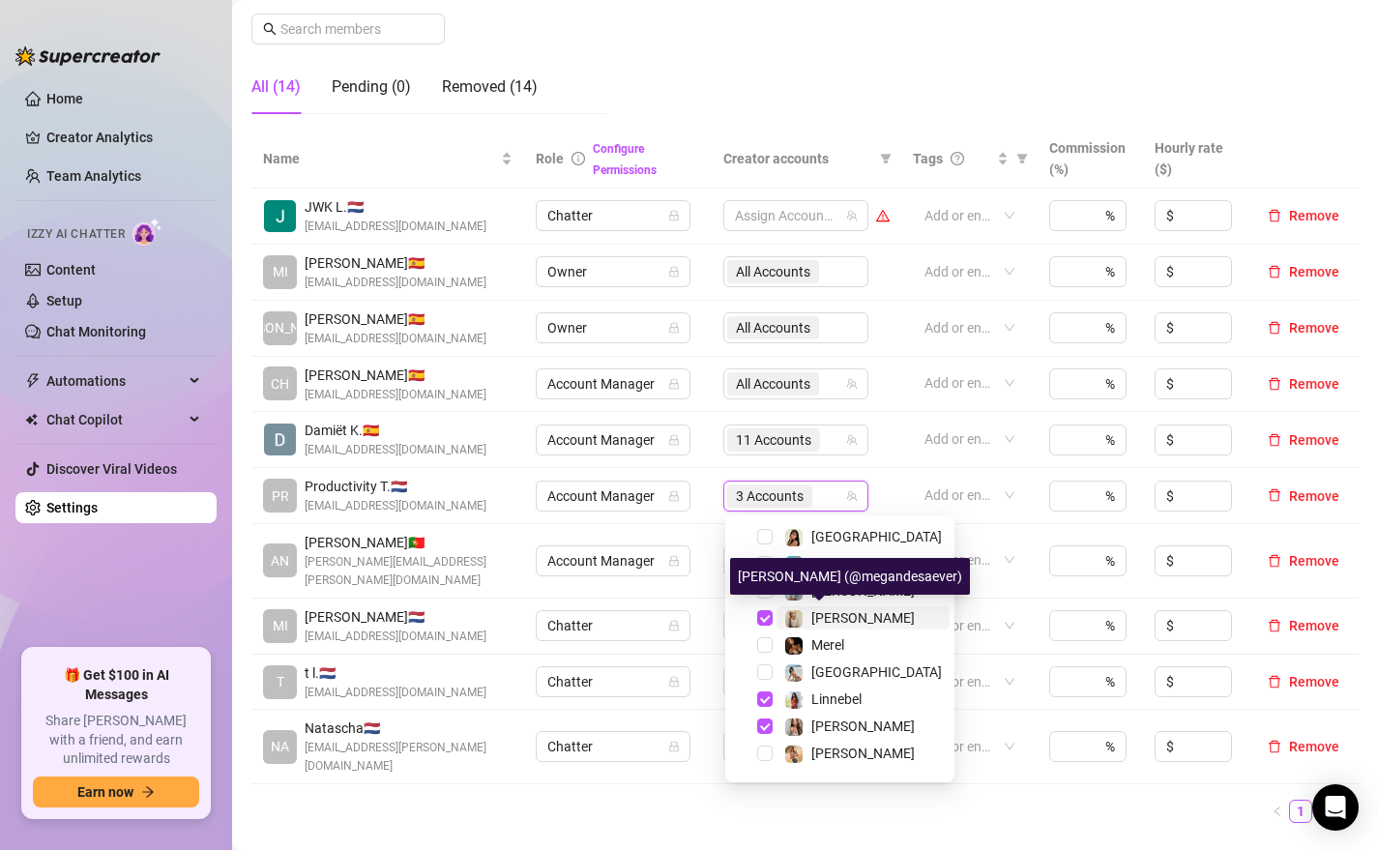
click at [812, 615] on span "[PERSON_NAME]" at bounding box center [862, 617] width 103 height 15
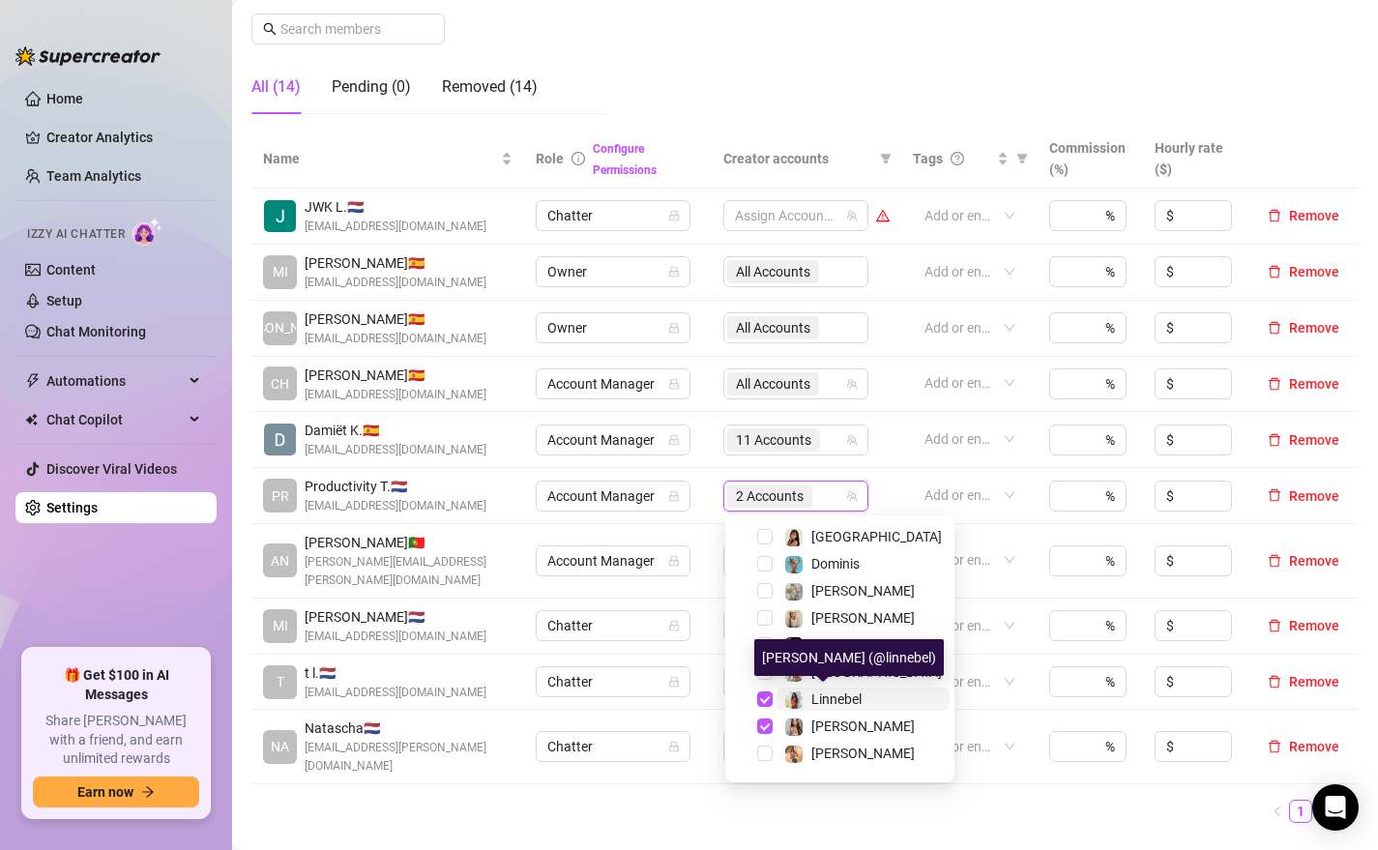
click at [818, 700] on span "Linnebel" at bounding box center [836, 698] width 50 height 15
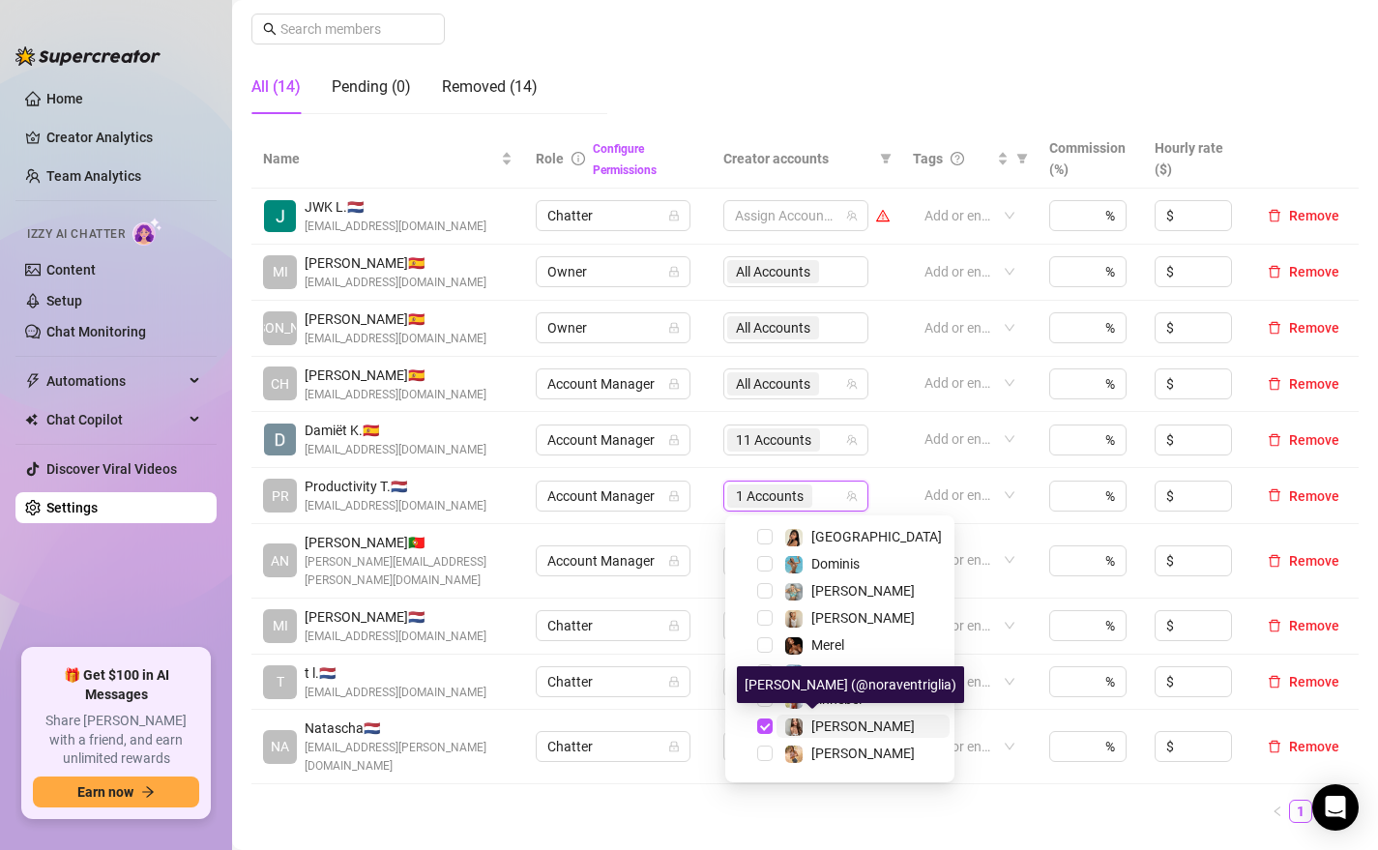
click at [818, 727] on span "[PERSON_NAME]" at bounding box center [862, 725] width 103 height 15
